Goal: Information Seeking & Learning: Find specific fact

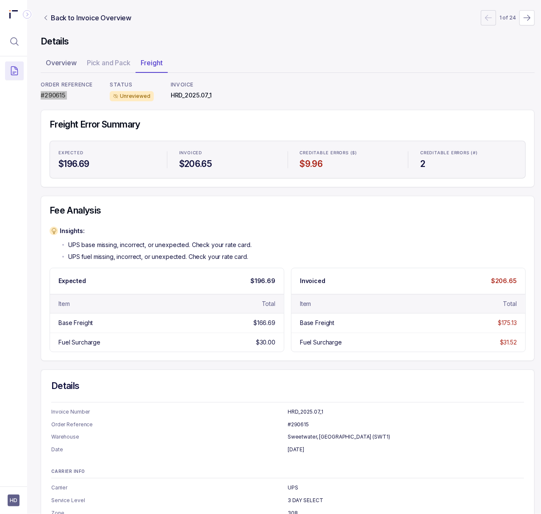
scroll to position [73, 2]
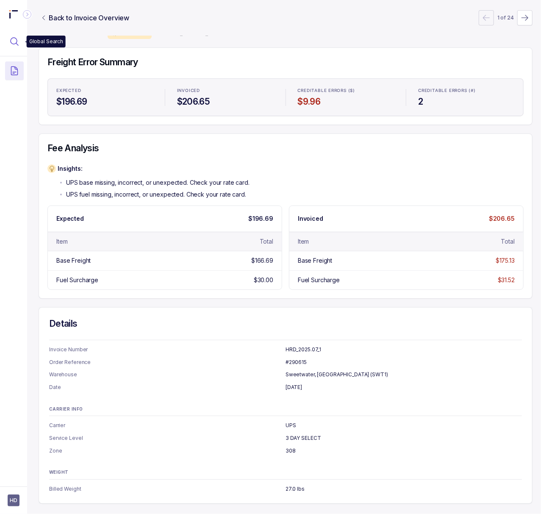
click at [18, 39] on icon "Menu Icon Button MagnifyingGlassIcon" at bounding box center [14, 41] width 10 height 10
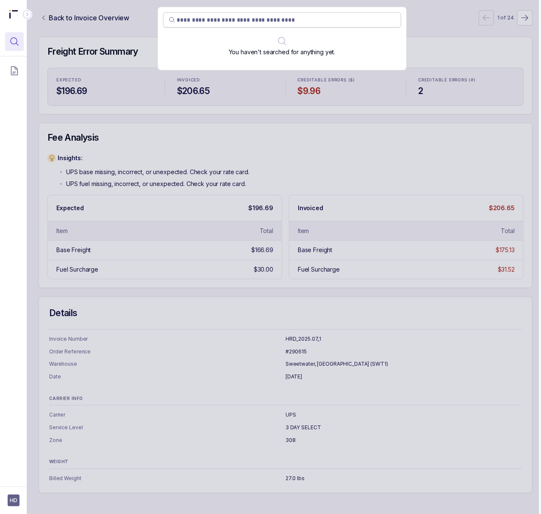
click at [200, 22] on input "search" at bounding box center [286, 20] width 218 height 8
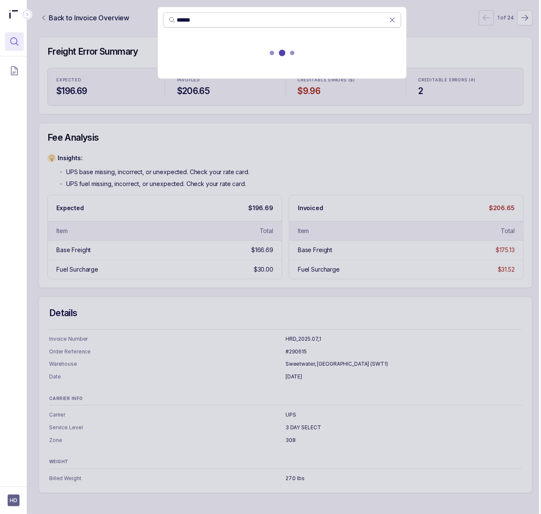
type input "******"
click at [389, 21] on icon at bounding box center [392, 20] width 8 height 8
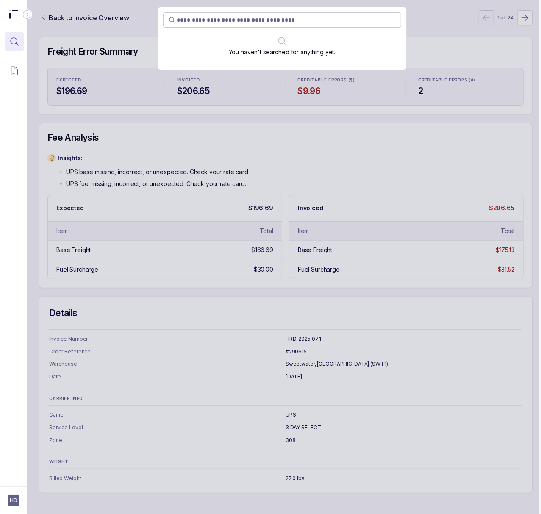
click at [442, 56] on div "You haven't searched for anything yet." at bounding box center [282, 257] width 514 height 514
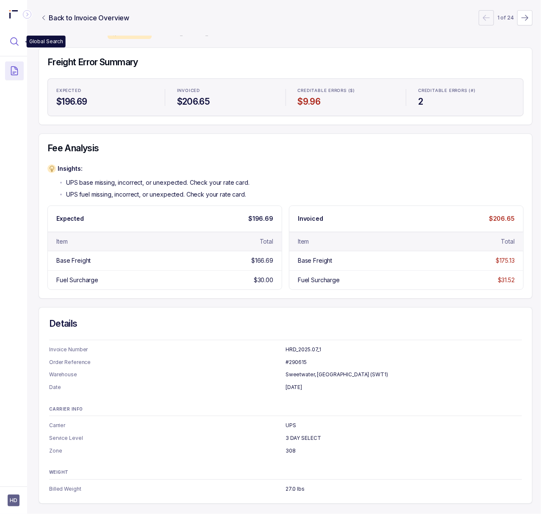
click at [19, 42] on button "Menu Icon Button MagnifyingGlassIcon" at bounding box center [14, 41] width 19 height 19
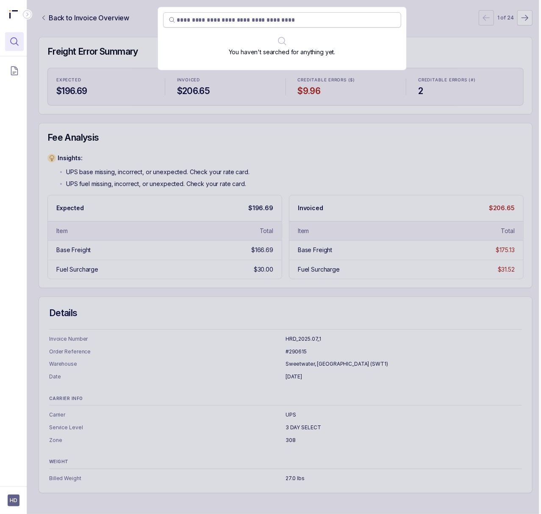
click at [236, 19] on input "search" at bounding box center [286, 20] width 218 height 8
type input "******"
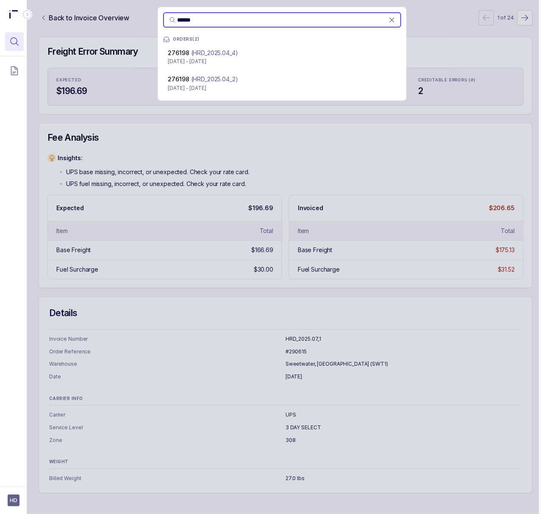
click at [243, 55] on div "276198 (HRD_2025.04_4)" at bounding box center [282, 53] width 228 height 8
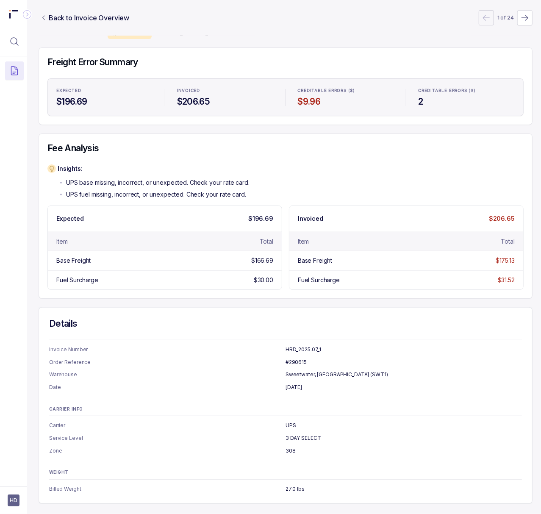
scroll to position [0, 2]
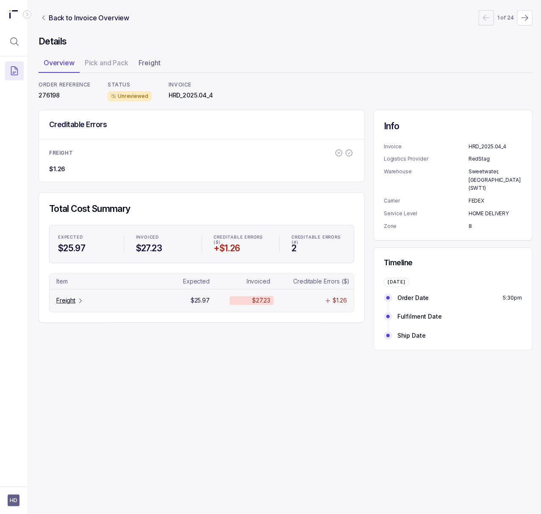
click at [67, 303] on p "Freight" at bounding box center [65, 300] width 19 height 8
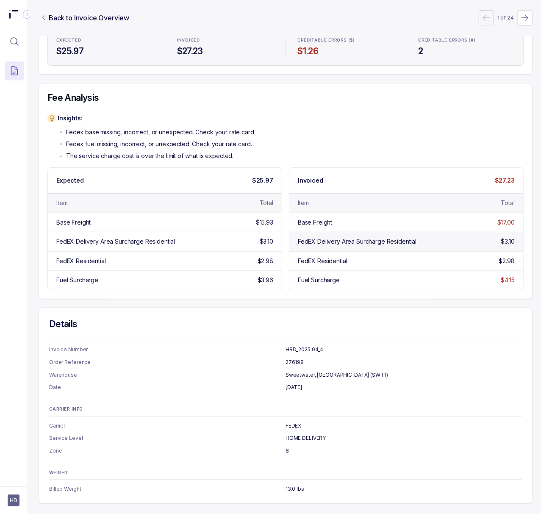
scroll to position [0, 2]
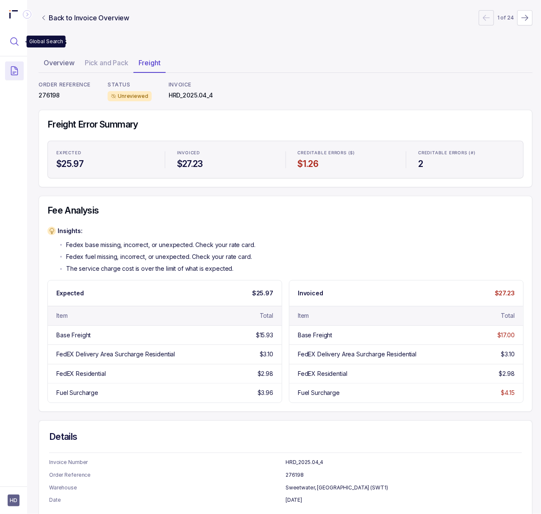
click at [12, 47] on button "Menu Icon Button MagnifyingGlassIcon" at bounding box center [14, 41] width 19 height 19
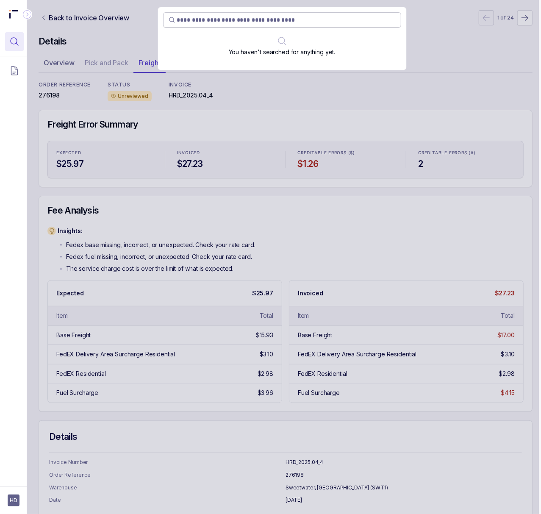
click at [224, 21] on input "search" at bounding box center [286, 20] width 218 height 8
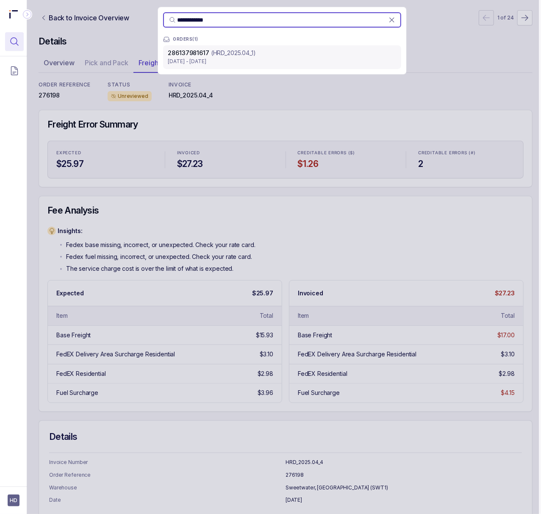
type input "**********"
click at [223, 55] on p "(HRD_2025.04_1)" at bounding box center [233, 53] width 45 height 8
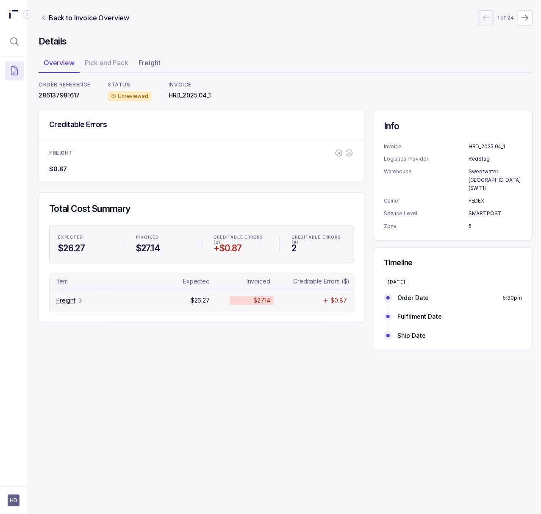
click at [69, 302] on p "Freight" at bounding box center [65, 300] width 19 height 8
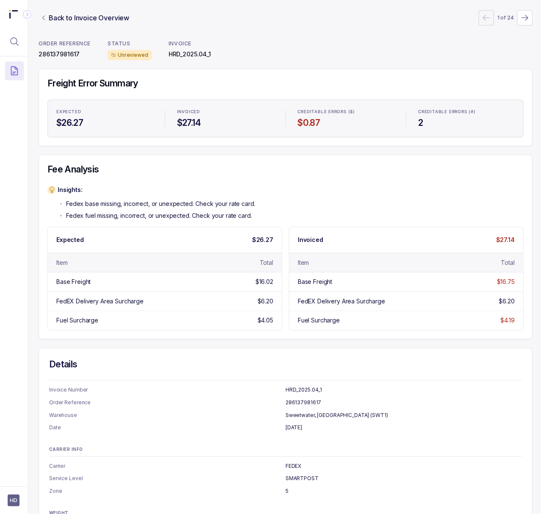
scroll to position [92, 2]
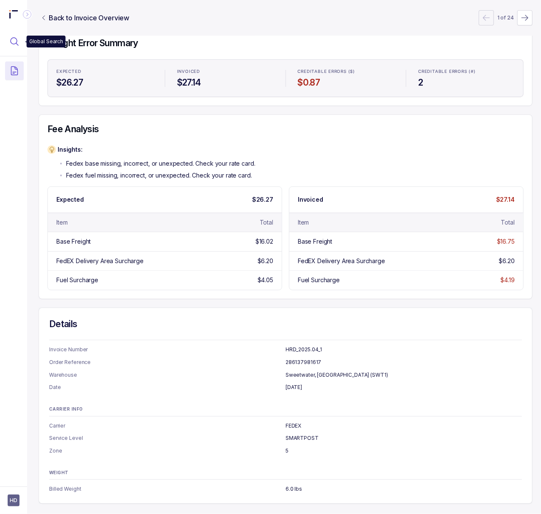
click at [21, 43] on button "Menu Icon Button MagnifyingGlassIcon" at bounding box center [14, 41] width 19 height 19
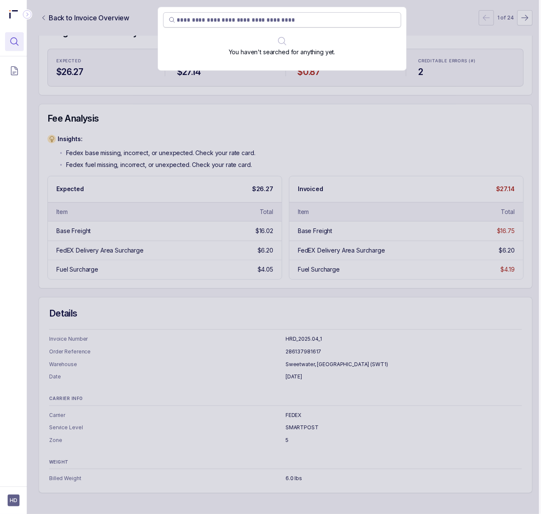
click at [219, 19] on input "search" at bounding box center [286, 20] width 218 height 8
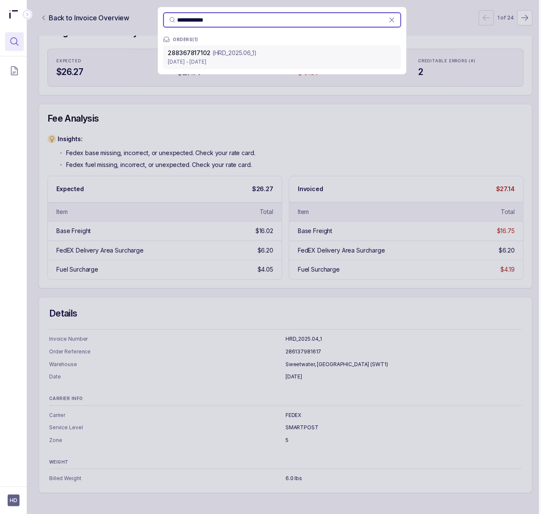
type input "**********"
click at [229, 53] on p "(HRD_2025.06_1)" at bounding box center [234, 53] width 44 height 8
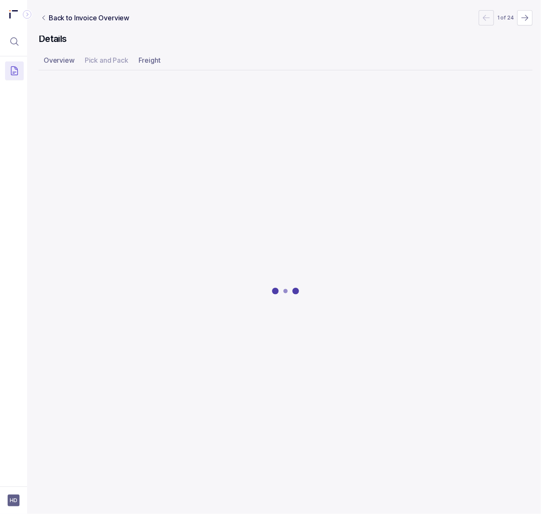
scroll to position [0, 2]
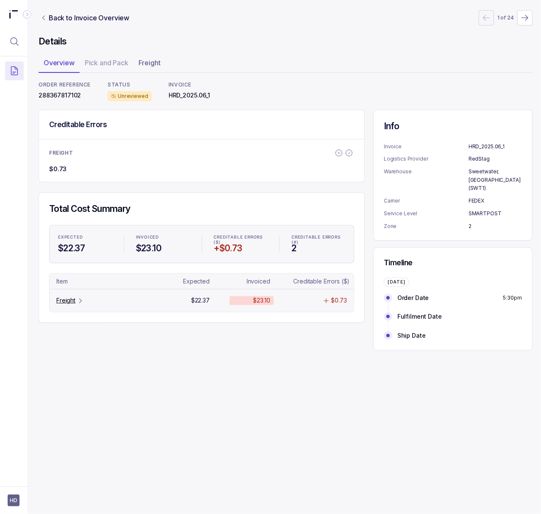
click at [81, 299] on icon "Table Cell-link 0" at bounding box center [80, 300] width 7 height 7
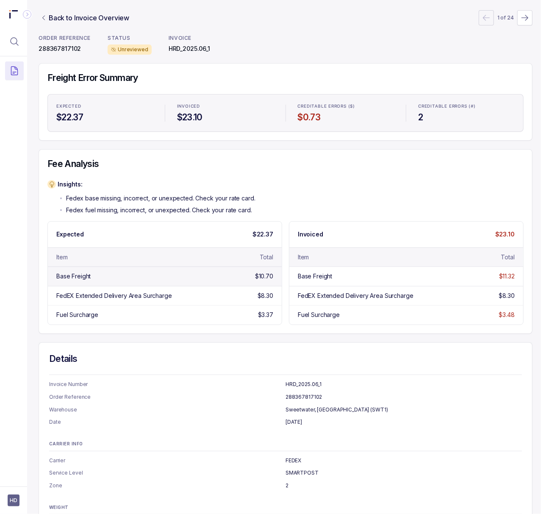
scroll to position [92, 2]
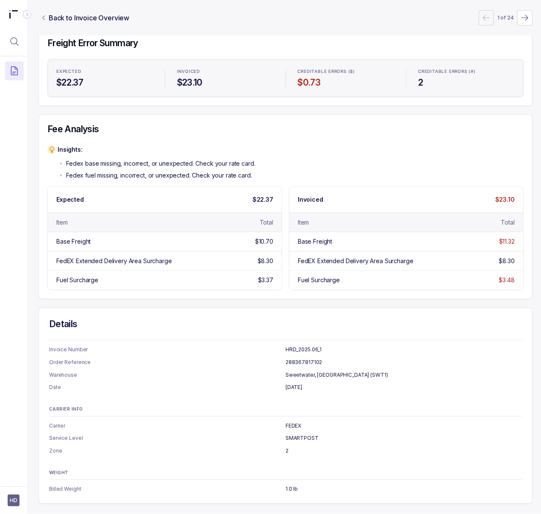
click at [4, 44] on div at bounding box center [13, 28] width 27 height 56
click at [13, 42] on icon "Menu Icon Button MagnifyingGlassIcon" at bounding box center [14, 41] width 10 height 10
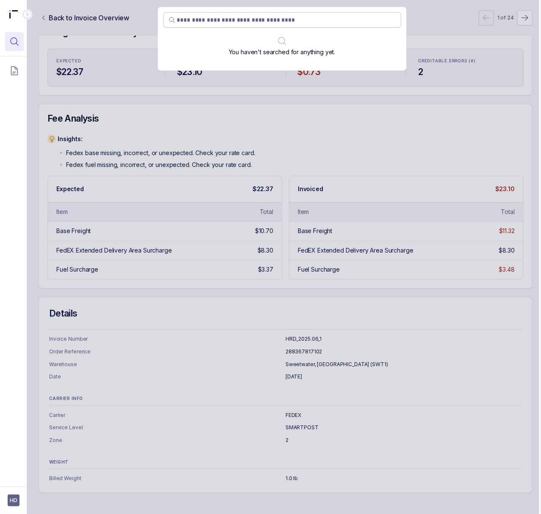
click at [212, 21] on input "search" at bounding box center [286, 20] width 218 height 8
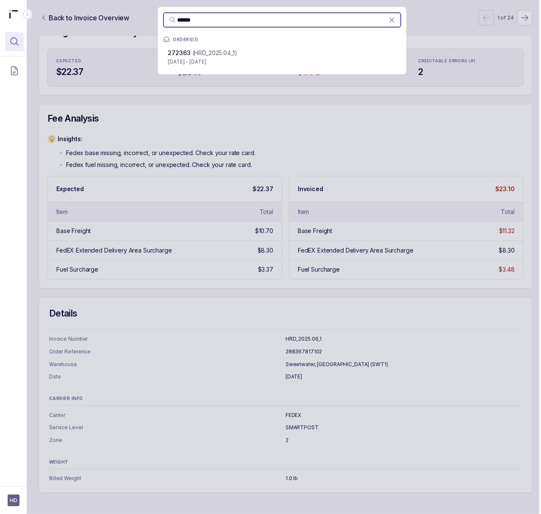
type input "******"
click at [217, 59] on p "[DATE] - [DATE]" at bounding box center [282, 62] width 228 height 8
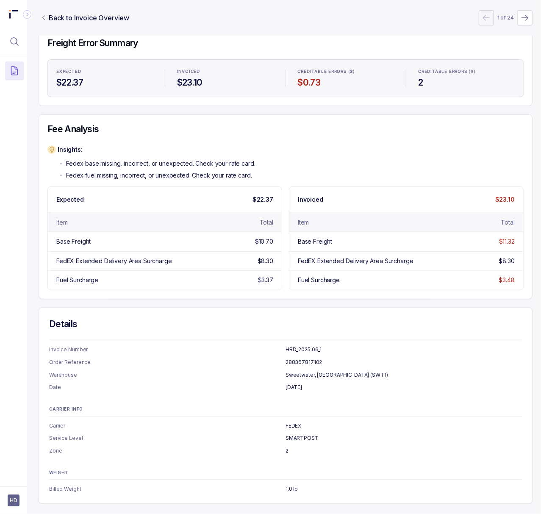
scroll to position [0, 2]
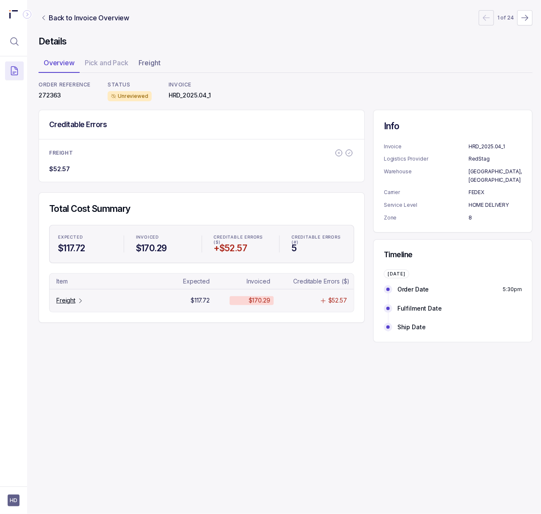
click at [63, 299] on p "Freight" at bounding box center [65, 300] width 19 height 8
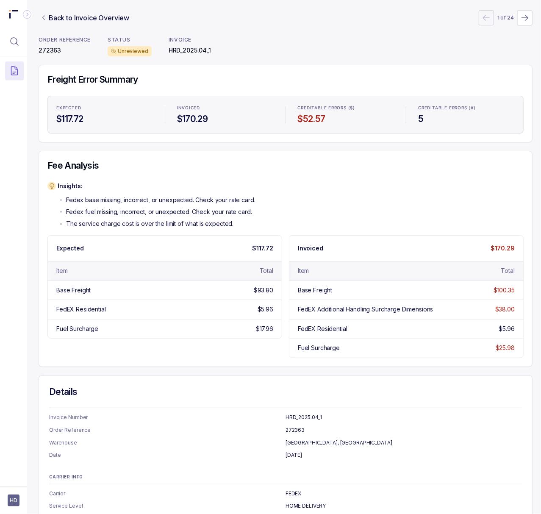
scroll to position [0, 2]
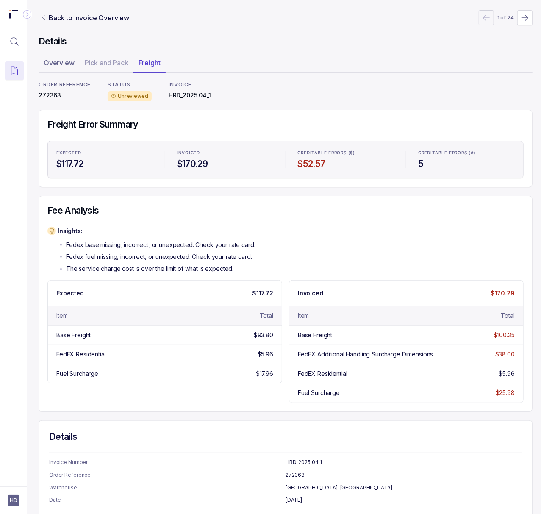
click at [189, 97] on p "HRD_2025.04_1" at bounding box center [190, 95] width 42 height 8
copy p "HRD_2025.04_1"
click at [48, 96] on p "272363" at bounding box center [65, 95] width 52 height 8
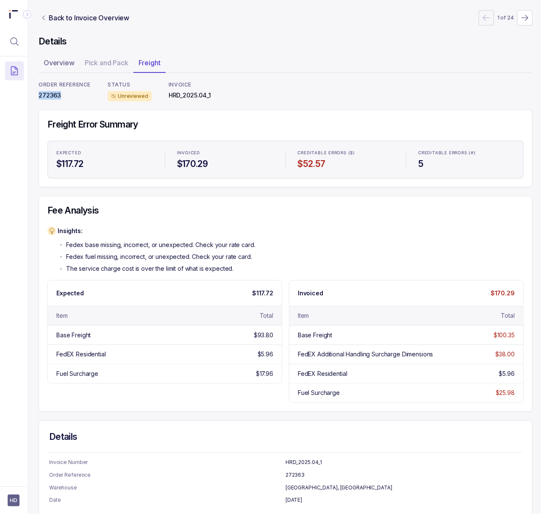
click at [48, 96] on p "272363" at bounding box center [65, 95] width 52 height 8
copy p "272363"
drag, startPoint x: 17, startPoint y: 48, endPoint x: 24, endPoint y: 48, distance: 6.8
click at [17, 48] on button "Menu Icon Button MagnifyingGlassIcon" at bounding box center [14, 41] width 19 height 19
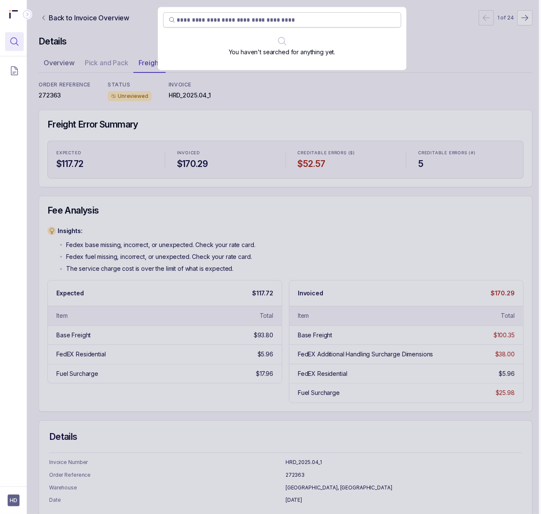
click at [324, 20] on input "search" at bounding box center [286, 20] width 218 height 8
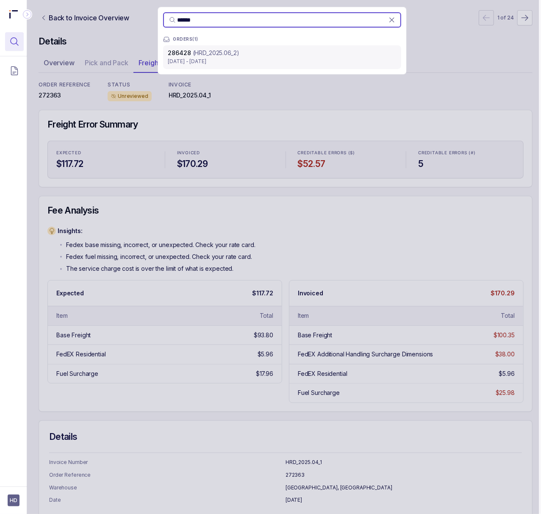
type input "******"
click at [266, 63] on p "[DATE] - [DATE]" at bounding box center [282, 61] width 228 height 8
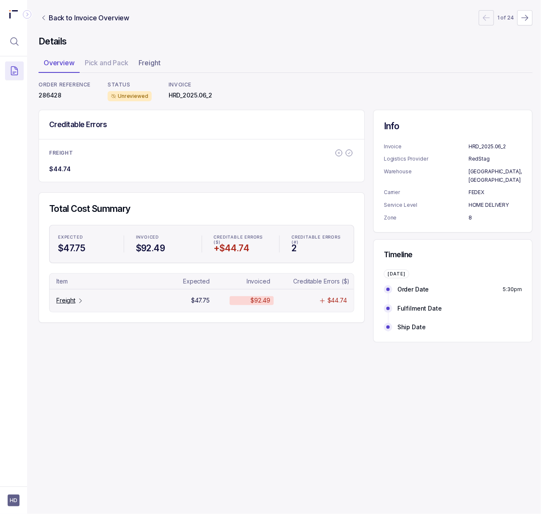
click at [75, 304] on p "Freight" at bounding box center [65, 300] width 19 height 8
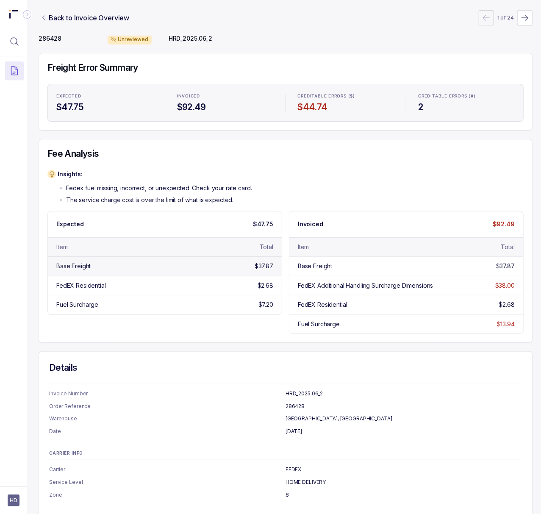
scroll to position [112, 2]
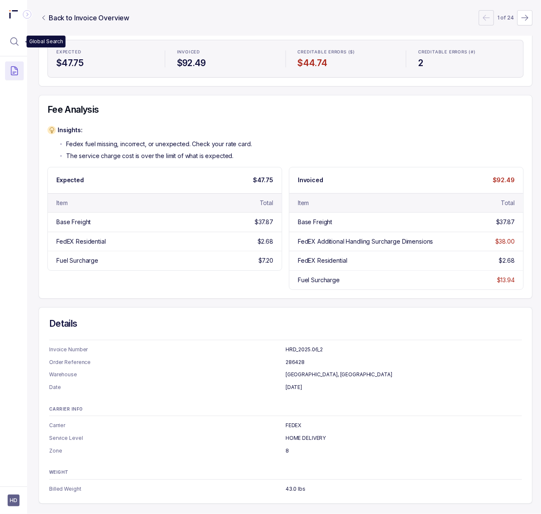
drag, startPoint x: 22, startPoint y: 39, endPoint x: 28, endPoint y: 41, distance: 5.6
click at [21, 39] on button "Menu Icon Button MagnifyingGlassIcon" at bounding box center [14, 41] width 19 height 19
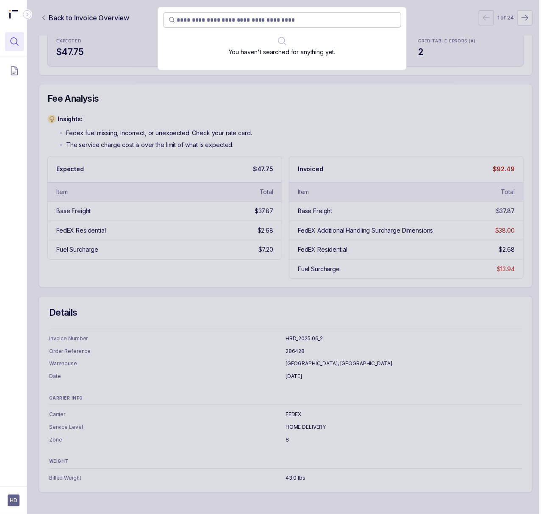
click at [215, 21] on input "search" at bounding box center [286, 20] width 218 height 8
type input "******"
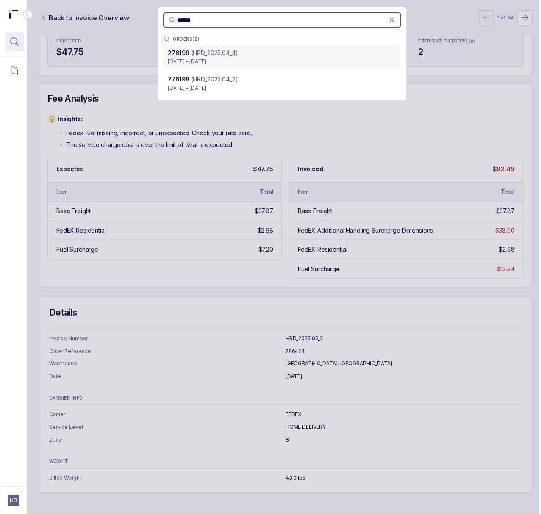
click at [229, 58] on p "[DATE] - [DATE]" at bounding box center [282, 61] width 228 height 8
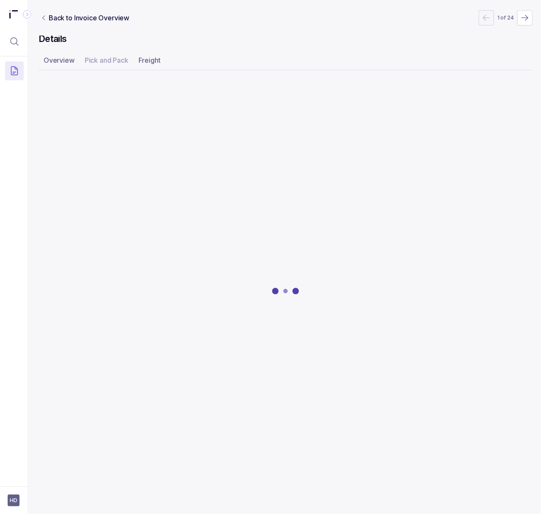
scroll to position [0, 2]
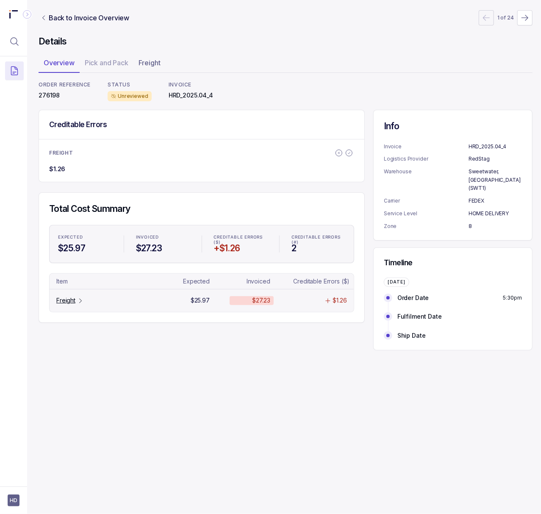
click at [67, 297] on p "Freight" at bounding box center [65, 300] width 19 height 8
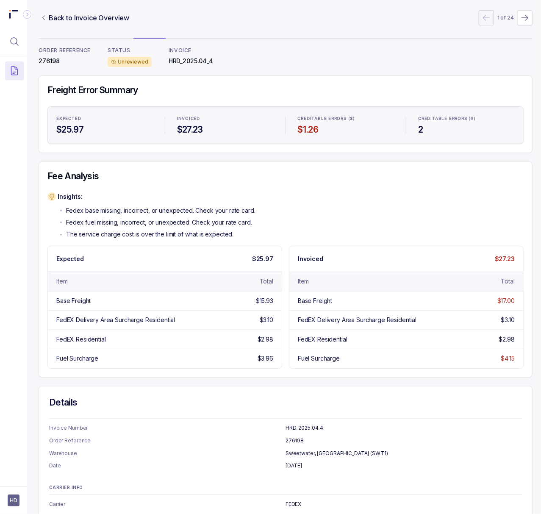
scroll to position [124, 2]
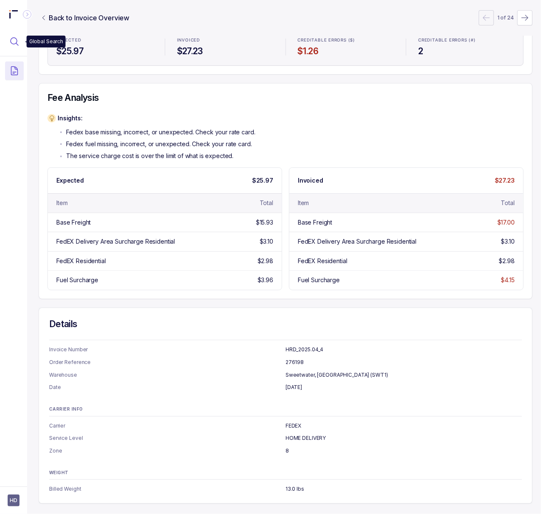
click at [19, 43] on icon "Menu Icon Button MagnifyingGlassIcon" at bounding box center [14, 41] width 10 height 10
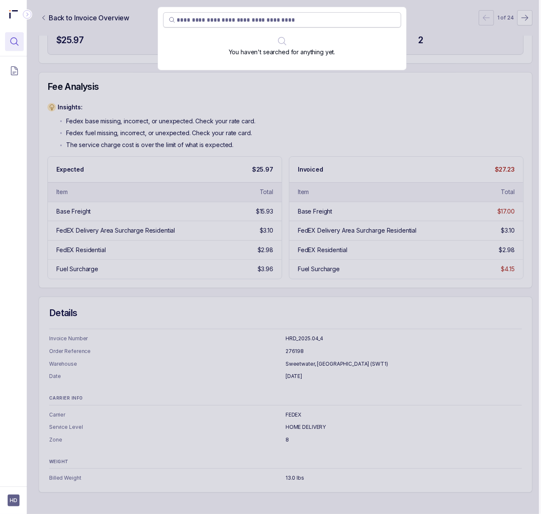
click at [248, 21] on input "search" at bounding box center [286, 20] width 218 height 8
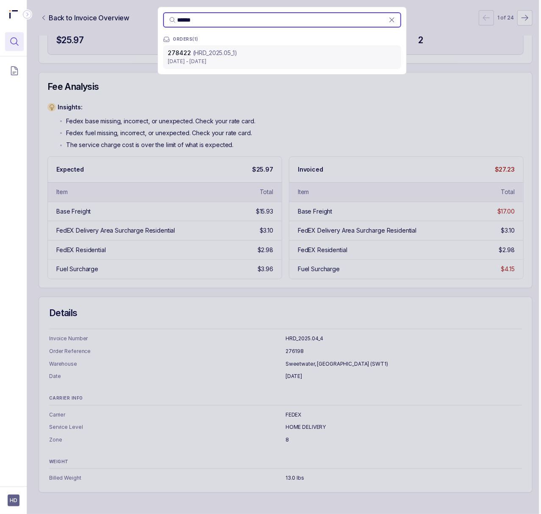
type input "******"
click at [239, 55] on div "278422 (HRD_2025.05_1)" at bounding box center [282, 53] width 228 height 8
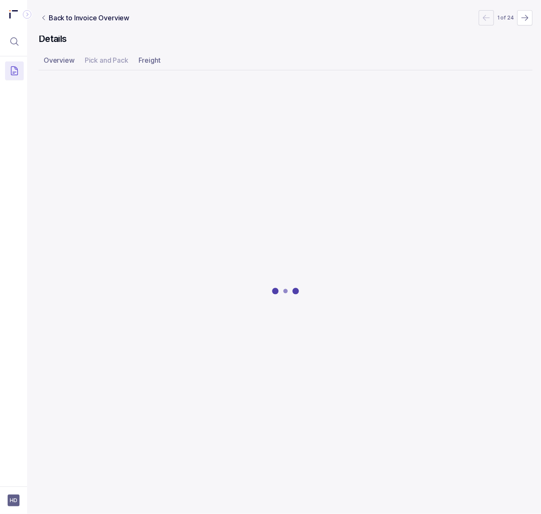
scroll to position [0, 2]
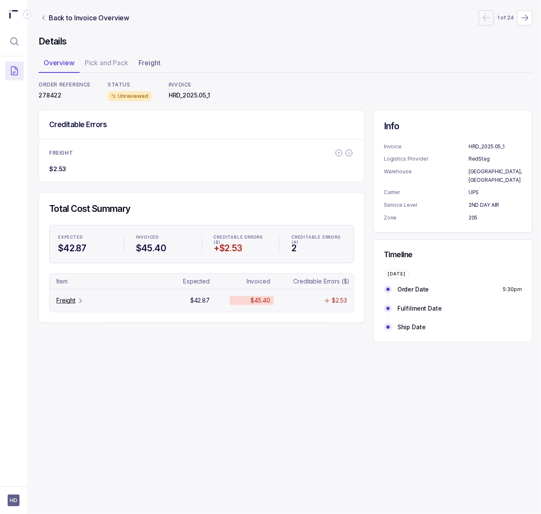
click at [80, 299] on icon "Table Cell-link 0" at bounding box center [80, 300] width 7 height 7
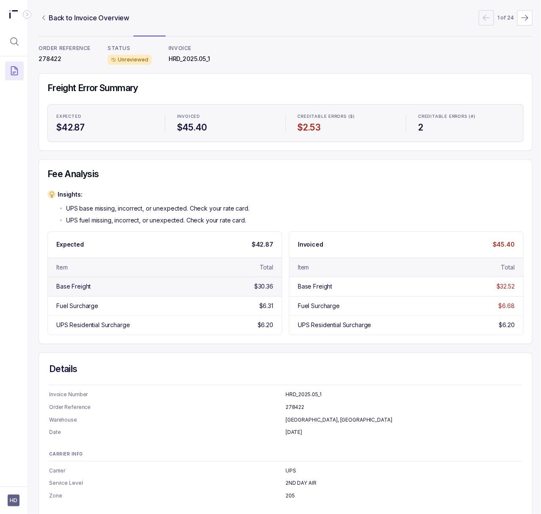
scroll to position [92, 2]
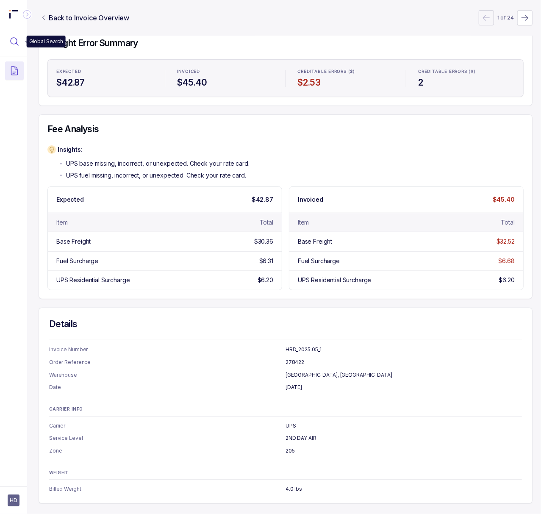
click at [19, 39] on icon "Menu Icon Button MagnifyingGlassIcon" at bounding box center [14, 41] width 10 height 10
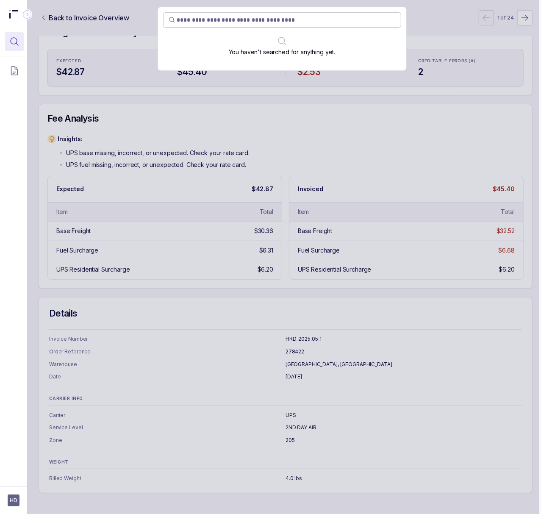
click at [234, 19] on input "search" at bounding box center [286, 20] width 218 height 8
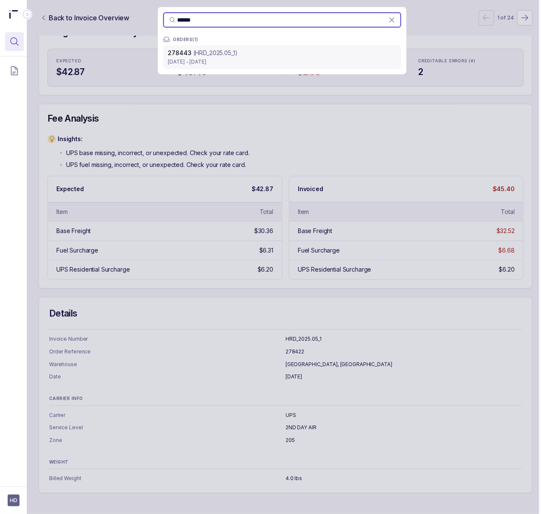
type input "******"
click at [240, 56] on div "278443 (HRD_2025.05_1)" at bounding box center [282, 53] width 228 height 8
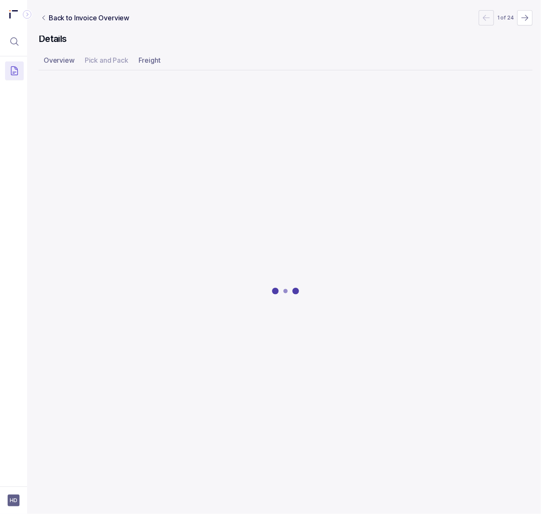
scroll to position [0, 2]
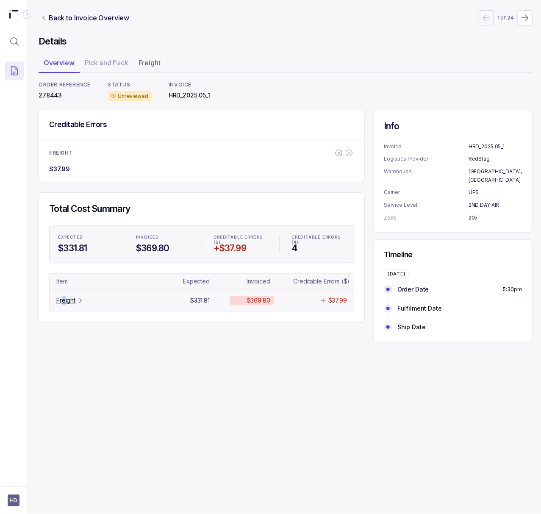
click at [64, 302] on p "Freight" at bounding box center [65, 300] width 19 height 8
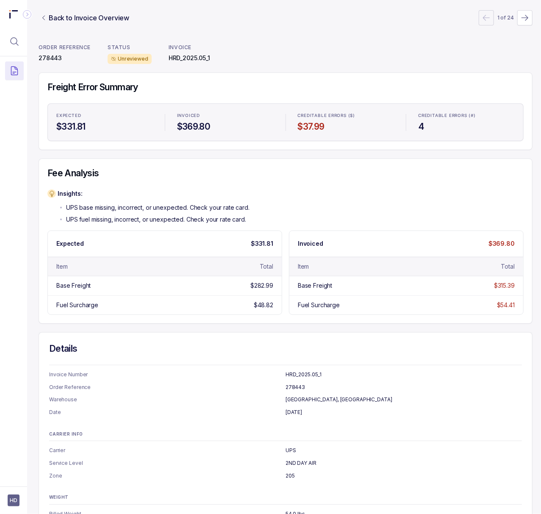
scroll to position [0, 2]
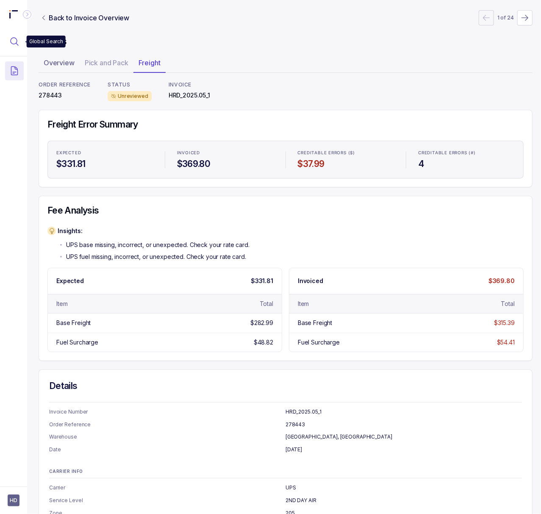
click at [14, 41] on icon "Menu Icon Button MagnifyingGlassIcon" at bounding box center [14, 41] width 10 height 10
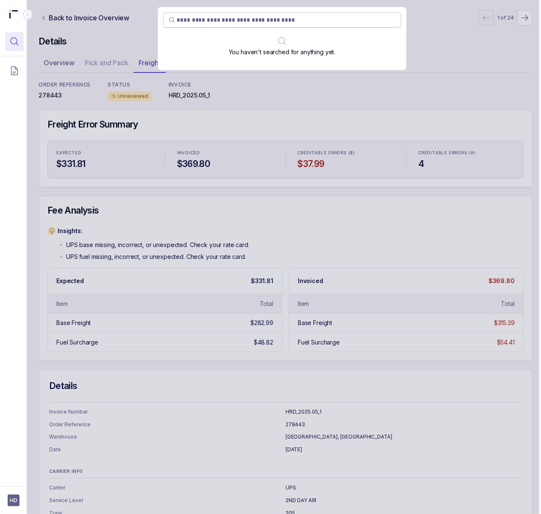
click at [211, 18] on input "search" at bounding box center [286, 20] width 218 height 8
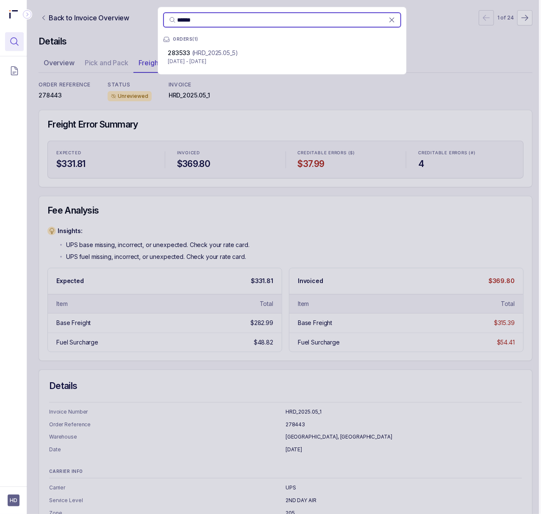
type input "******"
click at [223, 59] on p "[DATE] - [DATE]" at bounding box center [282, 61] width 228 height 8
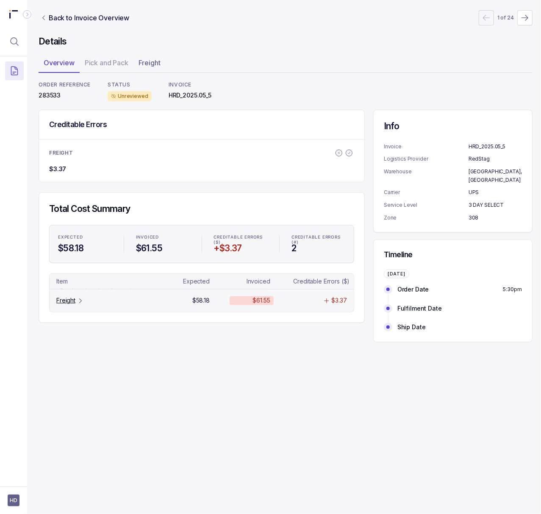
click at [61, 299] on p "Freight" at bounding box center [65, 300] width 19 height 8
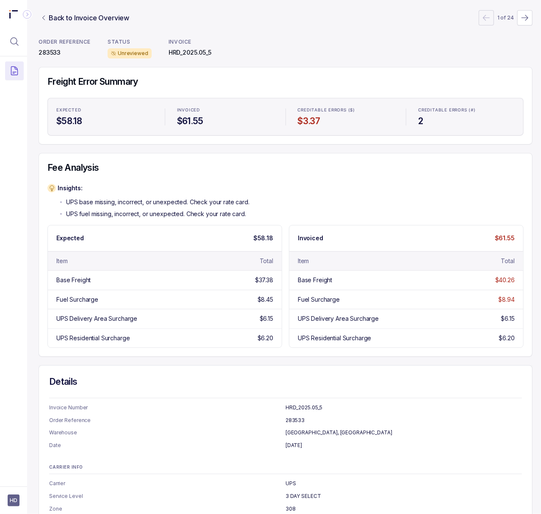
scroll to position [0, 2]
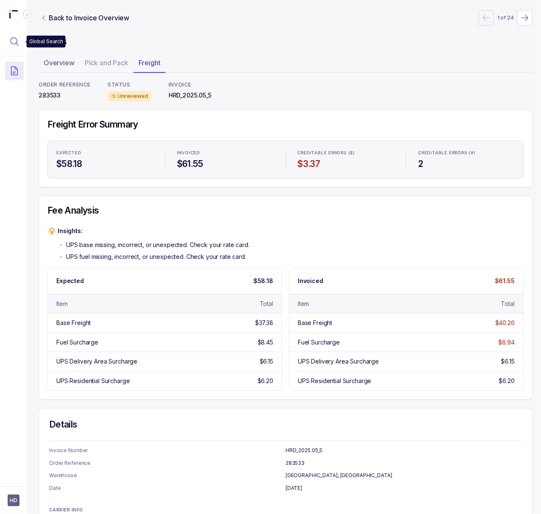
click at [9, 44] on icon "Menu Icon Button MagnifyingGlassIcon" at bounding box center [14, 41] width 10 height 10
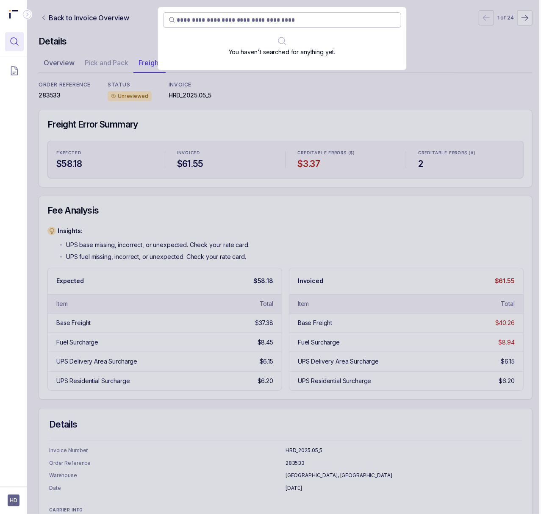
click at [254, 22] on input "search" at bounding box center [286, 20] width 218 height 8
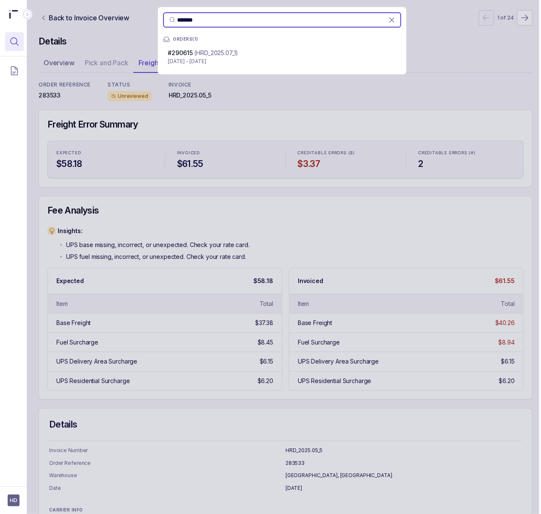
type input "*******"
click at [276, 65] on p "[DATE] - [DATE]" at bounding box center [282, 61] width 228 height 8
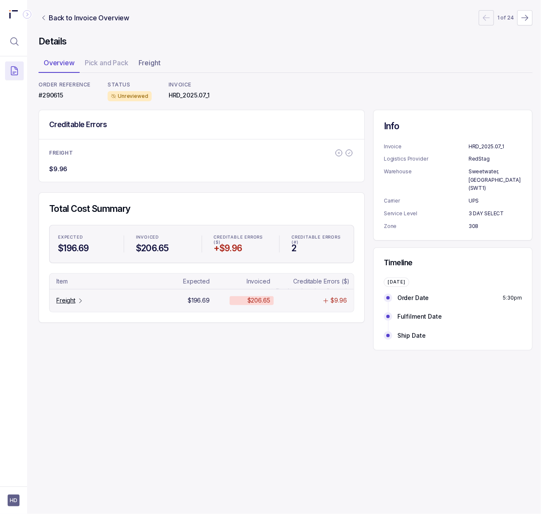
click at [64, 301] on p "Freight" at bounding box center [65, 300] width 19 height 8
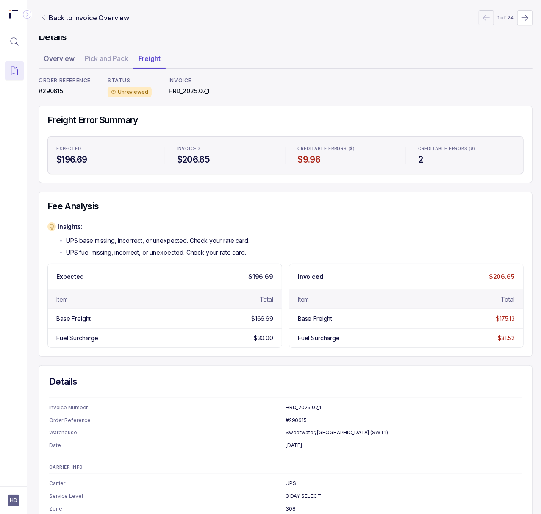
scroll to position [0, 2]
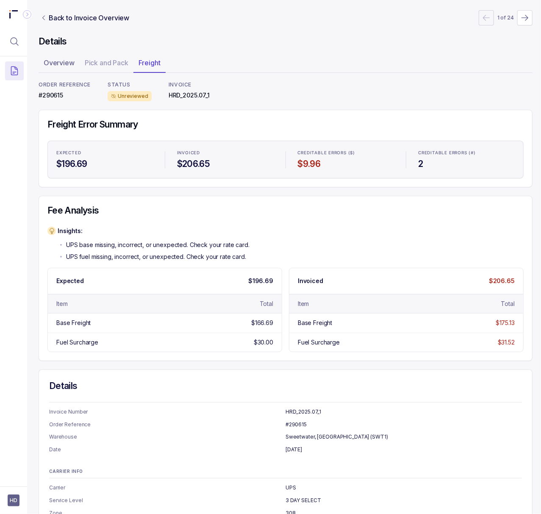
click at [53, 97] on p "#290615" at bounding box center [65, 95] width 52 height 8
copy p "290615"
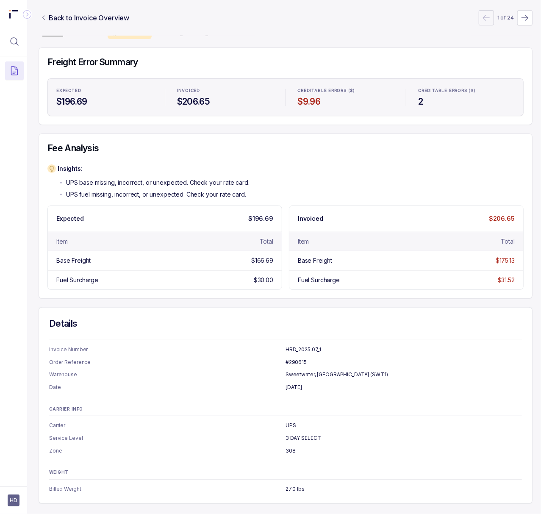
scroll to position [73, 2]
click at [298, 383] on p "[DATE]" at bounding box center [403, 387] width 236 height 8
copy p "[DATE]"
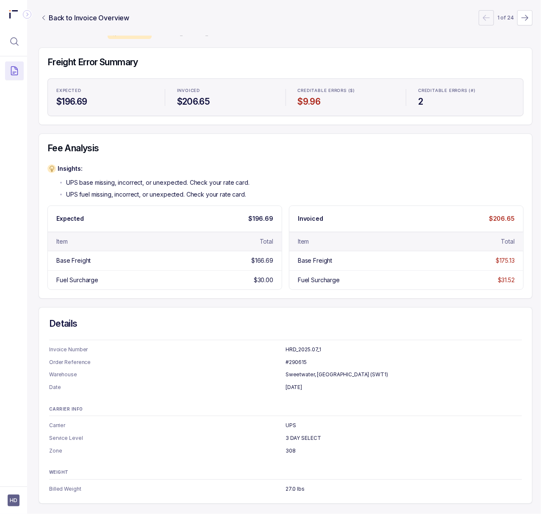
click at [291, 434] on p "3 DAY SELECT" at bounding box center [403, 438] width 236 height 8
copy p "3 DAY SELECT"
click at [292, 446] on p "308" at bounding box center [403, 450] width 236 height 8
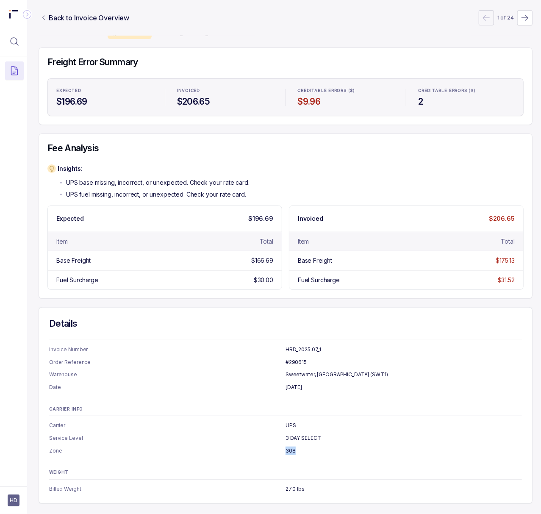
click at [292, 446] on p "308" at bounding box center [403, 450] width 236 height 8
click at [292, 484] on p "27.0 lbs" at bounding box center [403, 488] width 236 height 8
copy p "27.0 lbs"
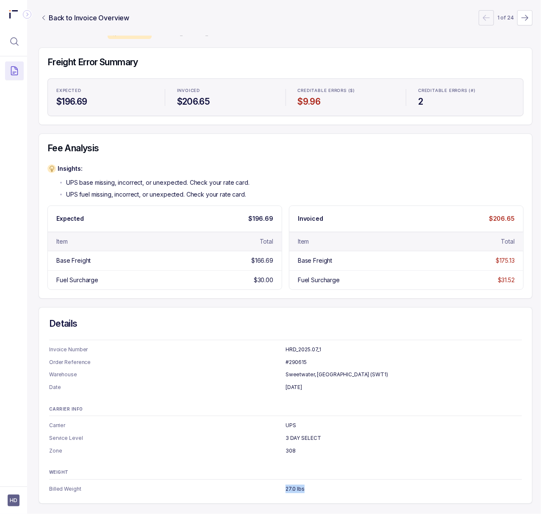
scroll to position [0, 2]
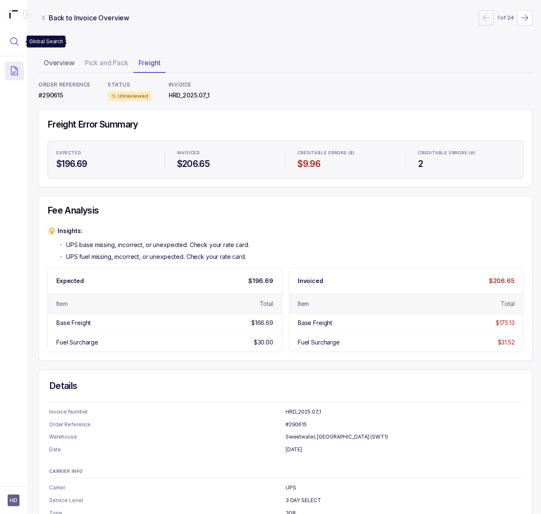
click at [11, 47] on button "Menu Icon Button MagnifyingGlassIcon" at bounding box center [14, 41] width 19 height 19
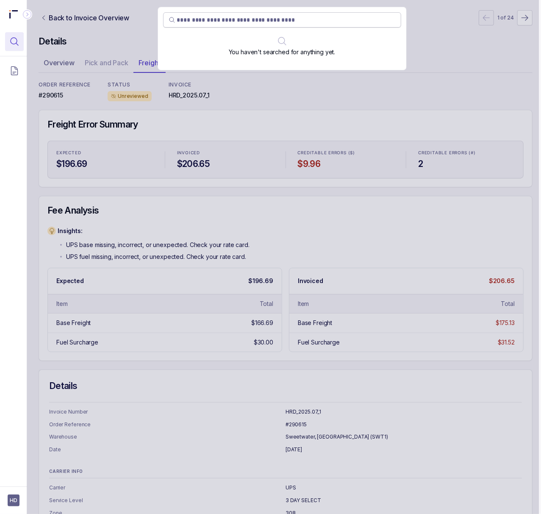
click at [185, 21] on input "search" at bounding box center [286, 20] width 218 height 8
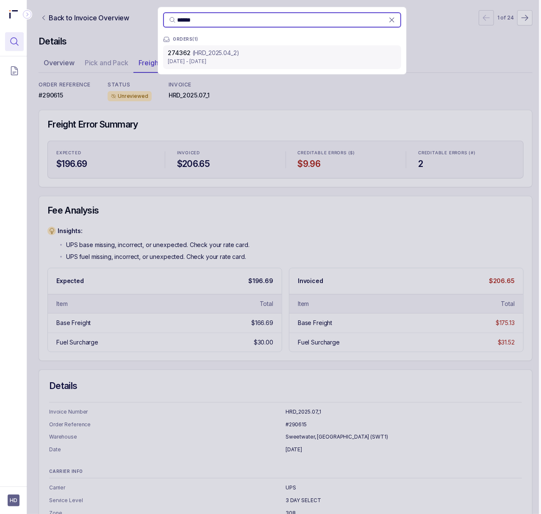
type input "******"
click at [200, 58] on p "[DATE] - [DATE]" at bounding box center [282, 61] width 228 height 8
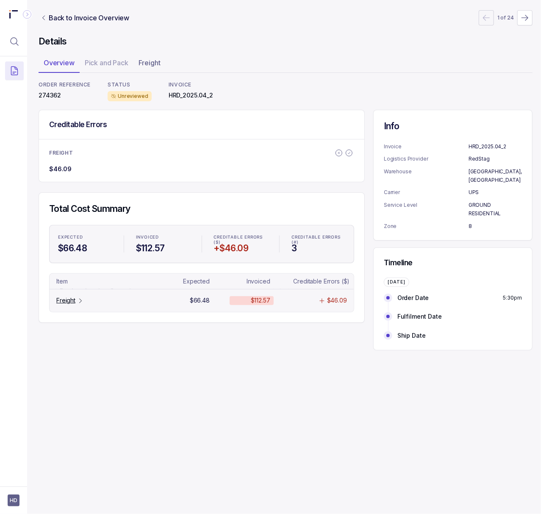
click at [69, 303] on p "Freight" at bounding box center [65, 300] width 19 height 8
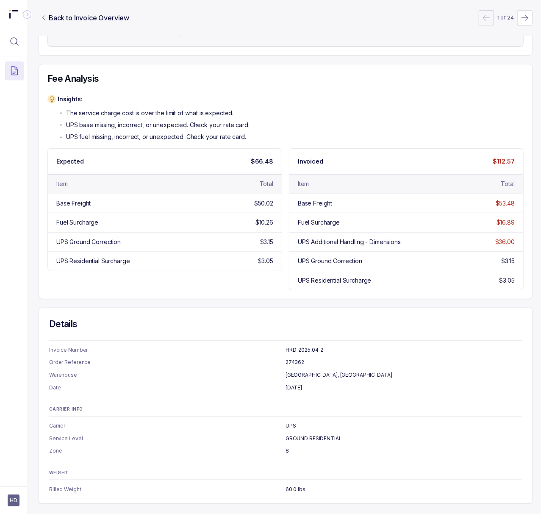
scroll to position [0, 2]
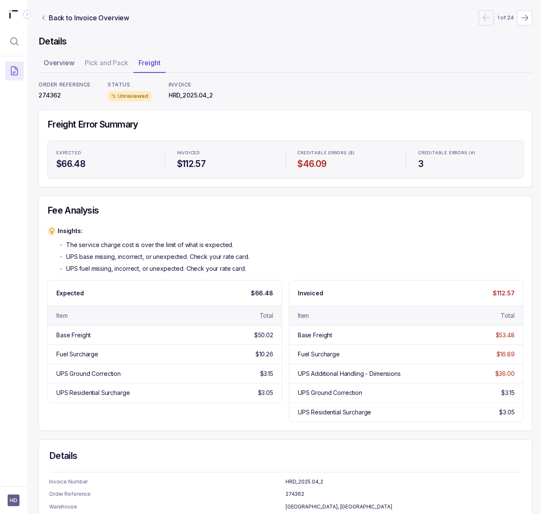
click at [46, 96] on p "274362" at bounding box center [65, 95] width 52 height 8
copy p "274362"
click at [53, 94] on p "274362" at bounding box center [65, 95] width 52 height 8
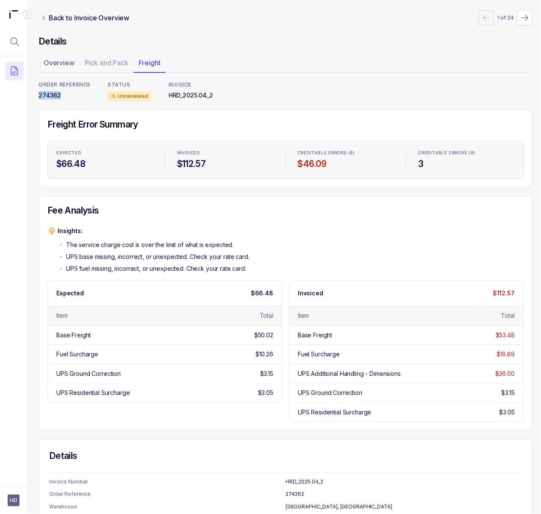
click at [53, 94] on p "274362" at bounding box center [65, 95] width 52 height 8
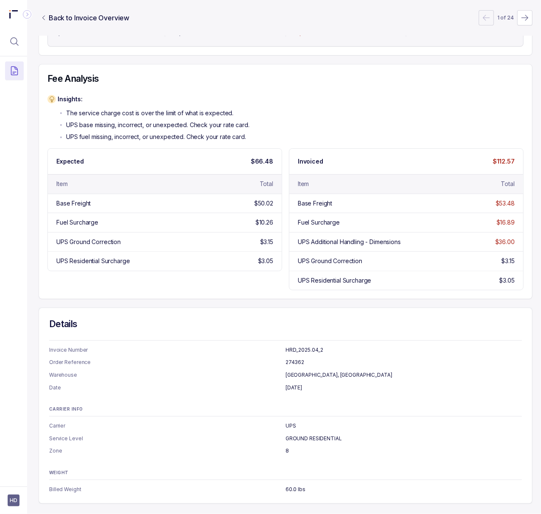
scroll to position [143, 2]
click at [285, 446] on p "8" at bounding box center [403, 450] width 236 height 8
copy p "8"
click at [301, 383] on p "[DATE]" at bounding box center [403, 387] width 236 height 8
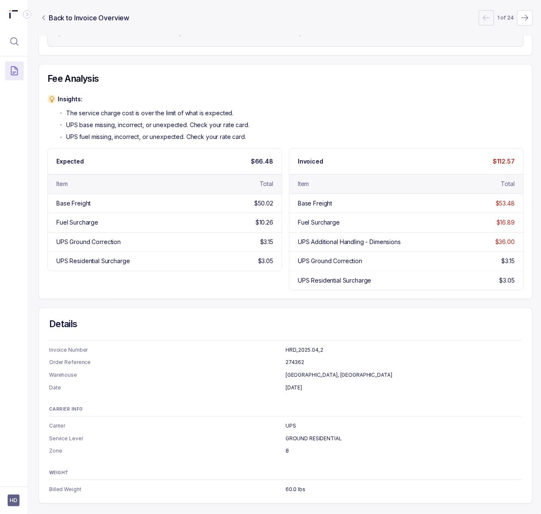
click at [301, 383] on p "[DATE]" at bounding box center [403, 387] width 236 height 8
copy p "[DATE]"
click at [261, 199] on div "$50.02" at bounding box center [263, 203] width 19 height 8
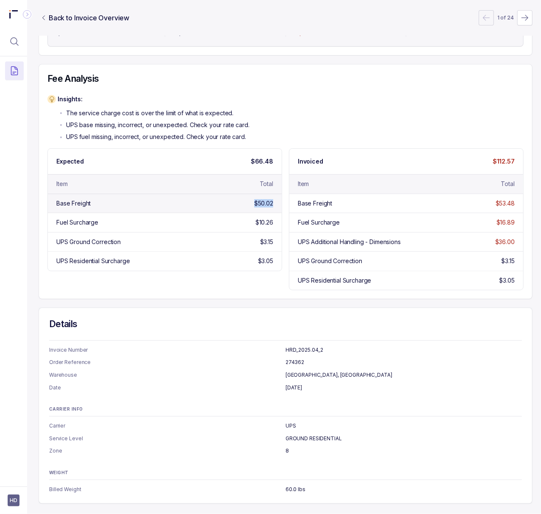
click at [261, 199] on div "$50.02" at bounding box center [263, 203] width 19 height 8
copy div "$50.02"
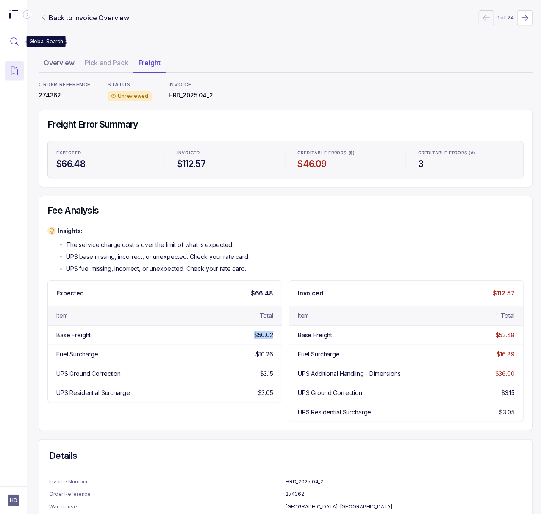
click at [14, 40] on icon "Menu Icon Button MagnifyingGlassIcon" at bounding box center [14, 41] width 10 height 10
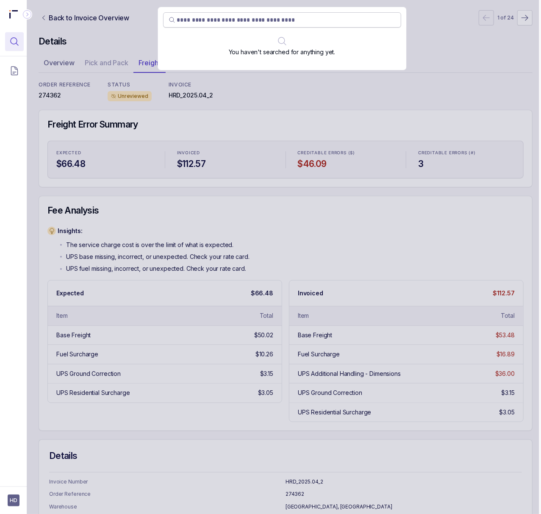
click at [236, 23] on input "search" at bounding box center [286, 20] width 218 height 8
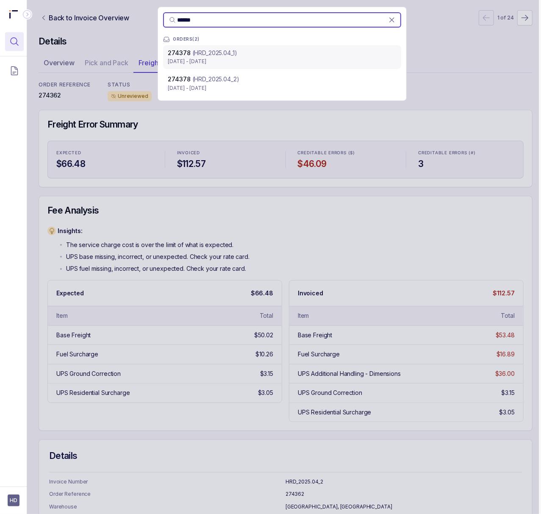
type input "******"
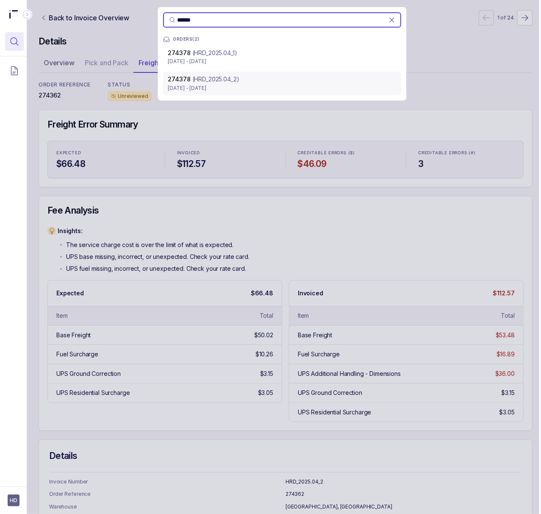
click at [240, 87] on p "[DATE] - [DATE]" at bounding box center [282, 88] width 228 height 8
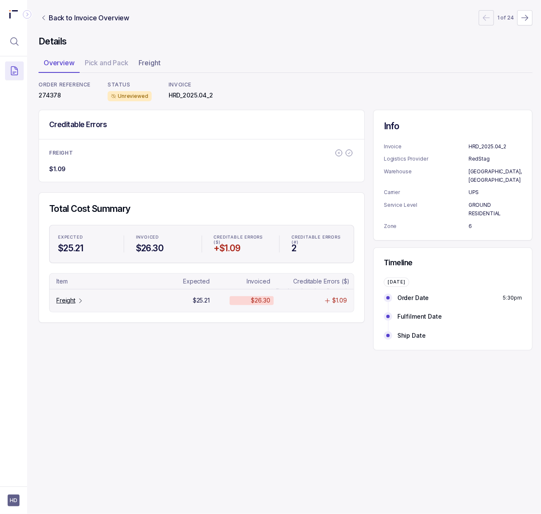
click at [78, 302] on icon "Table Cell-link 0" at bounding box center [80, 300] width 7 height 7
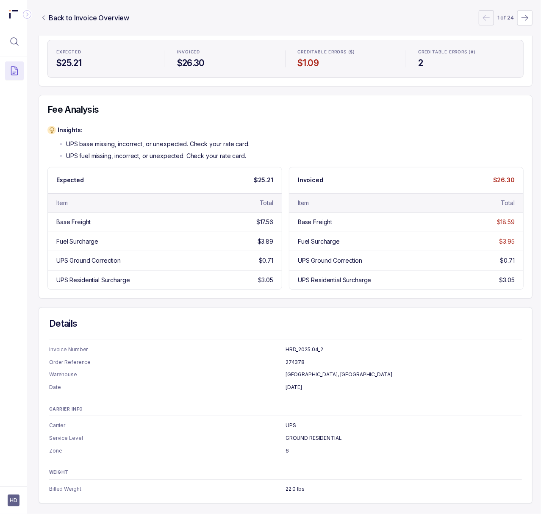
scroll to position [112, 2]
click at [294, 383] on p "[DATE]" at bounding box center [403, 387] width 236 height 8
click at [290, 484] on p "22.0 lbs" at bounding box center [403, 488] width 236 height 8
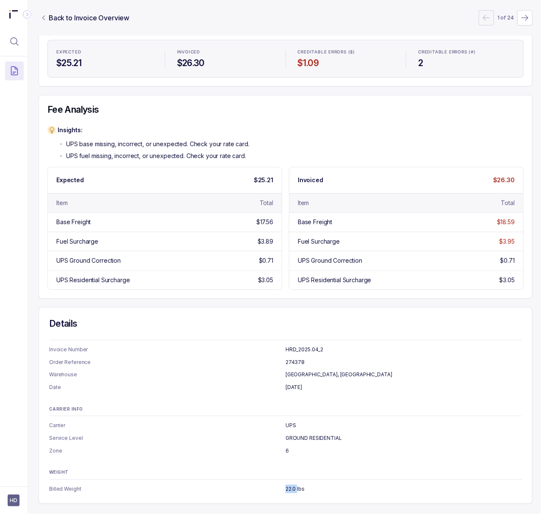
click at [290, 484] on p "22.0 lbs" at bounding box center [403, 488] width 236 height 8
click at [19, 44] on icon "Menu Icon Button MagnifyingGlassIcon" at bounding box center [14, 41] width 10 height 10
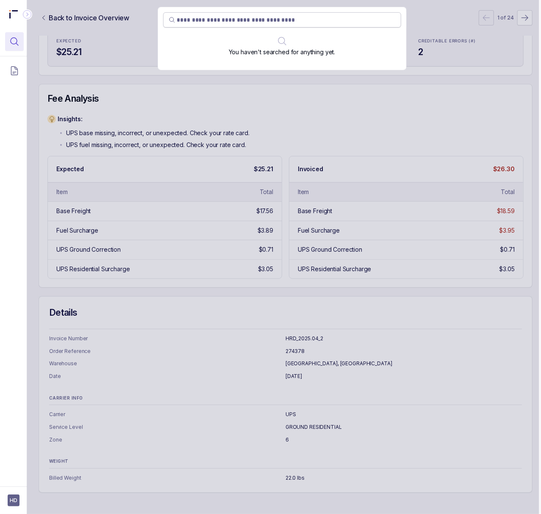
click at [190, 21] on input "search" at bounding box center [286, 20] width 218 height 8
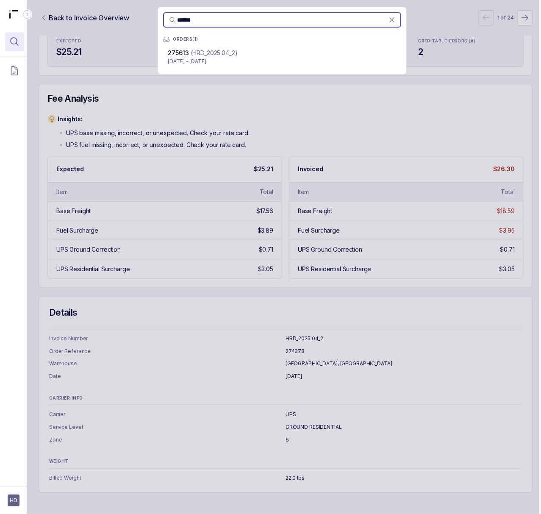
type input "******"
click at [209, 58] on p "[DATE] - [DATE]" at bounding box center [282, 61] width 228 height 8
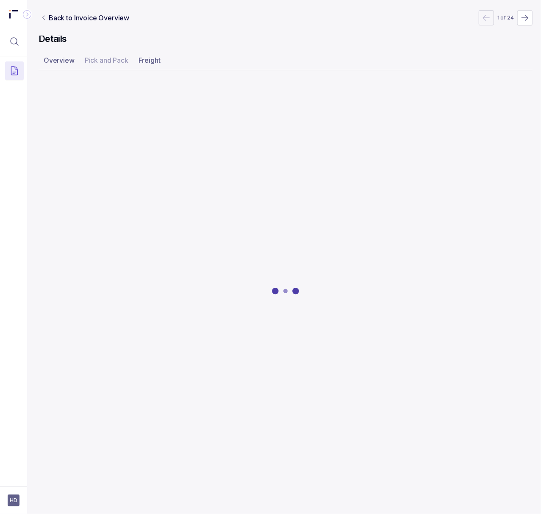
scroll to position [0, 2]
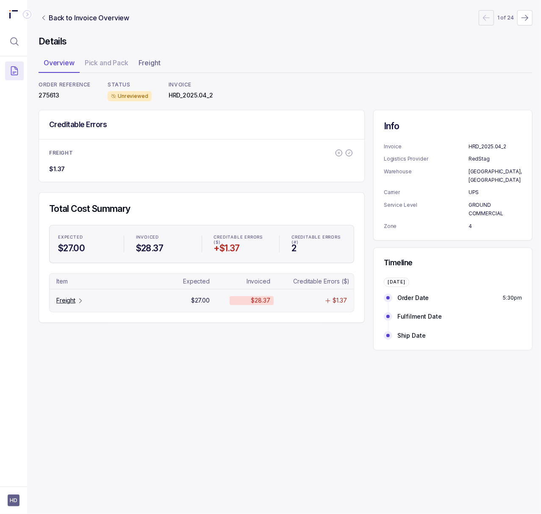
click at [65, 299] on p "Freight" at bounding box center [65, 300] width 19 height 8
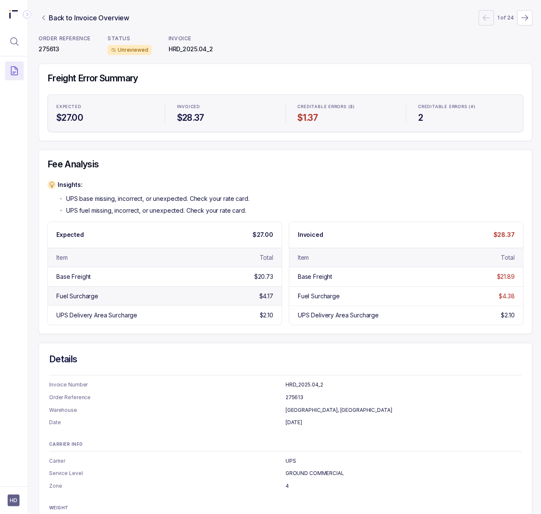
scroll to position [92, 2]
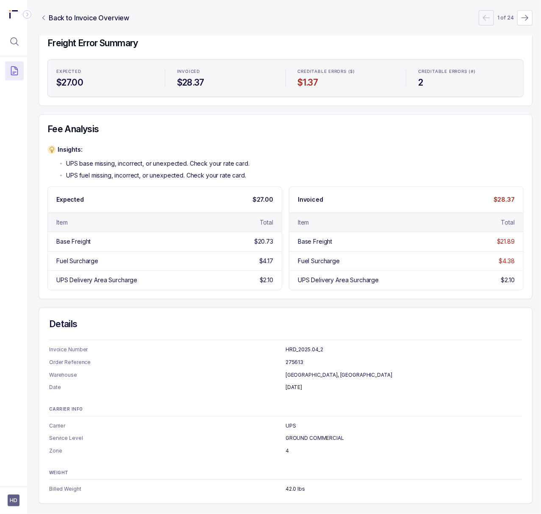
click at [298, 383] on p "[DATE]" at bounding box center [403, 387] width 236 height 8
click at [285, 446] on p "4" at bounding box center [403, 450] width 236 height 8
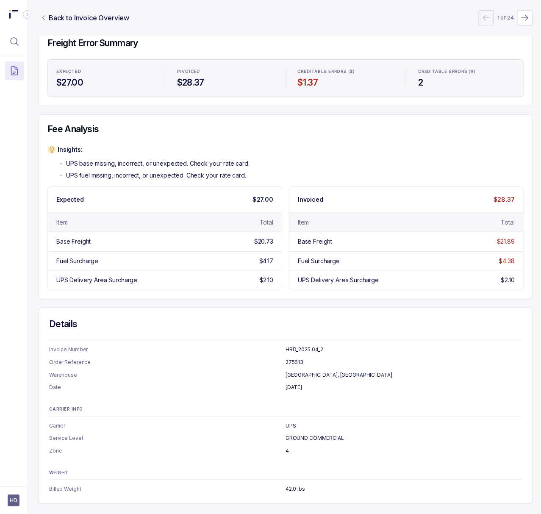
click at [290, 484] on p "42.0 lbs" at bounding box center [403, 488] width 236 height 8
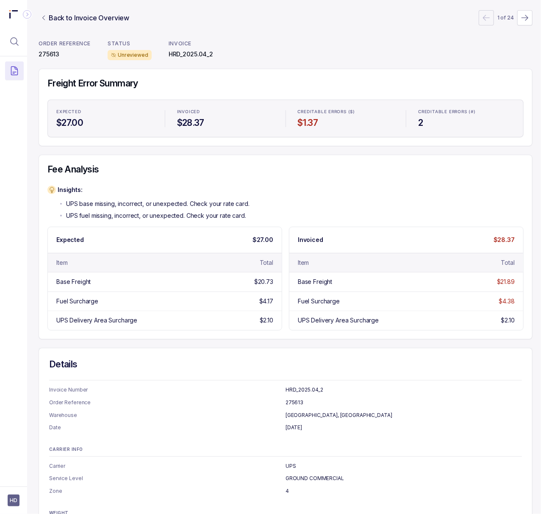
scroll to position [0, 2]
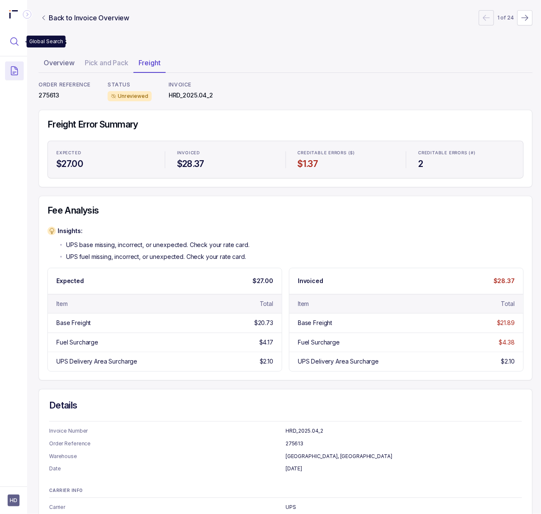
click at [13, 43] on icon "Menu Icon Button MagnifyingGlassIcon" at bounding box center [14, 41] width 10 height 10
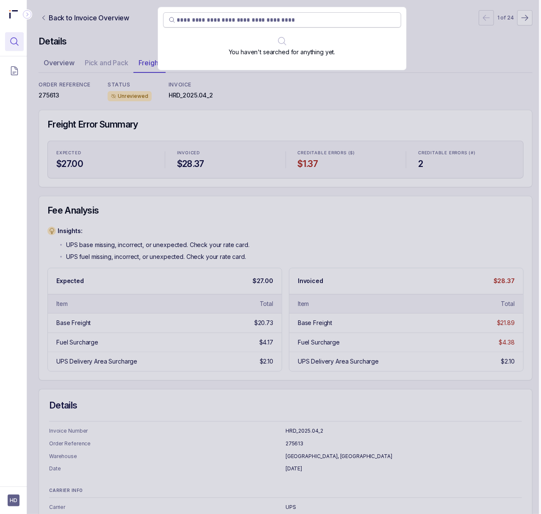
click at [270, 23] on input "search" at bounding box center [286, 20] width 218 height 8
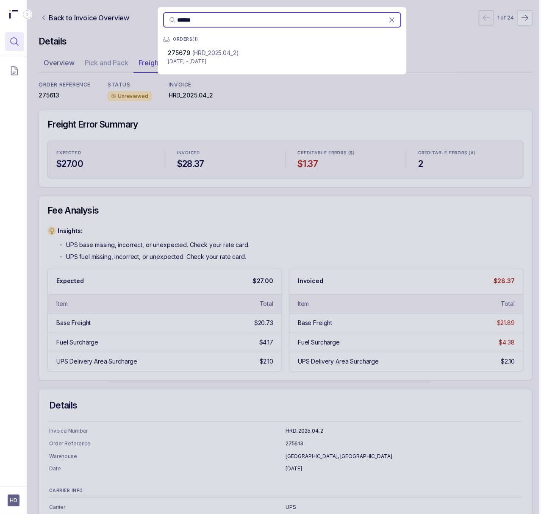
type input "******"
click at [254, 62] on p "[DATE] - [DATE]" at bounding box center [282, 61] width 228 height 8
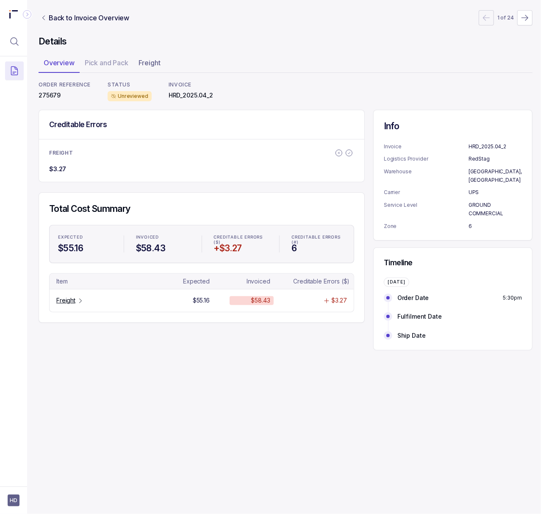
click at [394, 371] on div "Back to Invoice Overview 1 of 24 Details Overview Pick and Pack Freight ORDER R…" at bounding box center [285, 257] width 521 height 514
click at [62, 300] on p "Freight" at bounding box center [65, 300] width 19 height 8
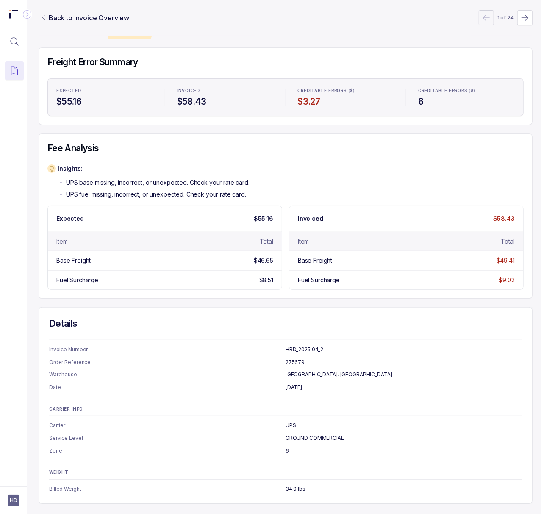
scroll to position [73, 2]
click at [297, 383] on p "[DATE]" at bounding box center [403, 387] width 236 height 8
click at [290, 484] on p "34.0 lbs" at bounding box center [403, 488] width 236 height 8
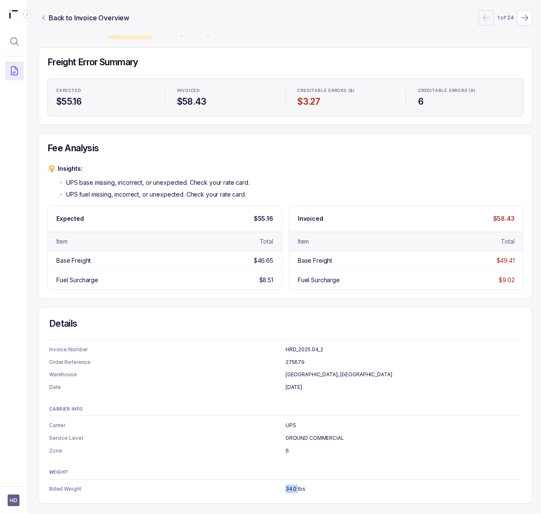
click at [290, 484] on p "34.0 lbs" at bounding box center [403, 488] width 236 height 8
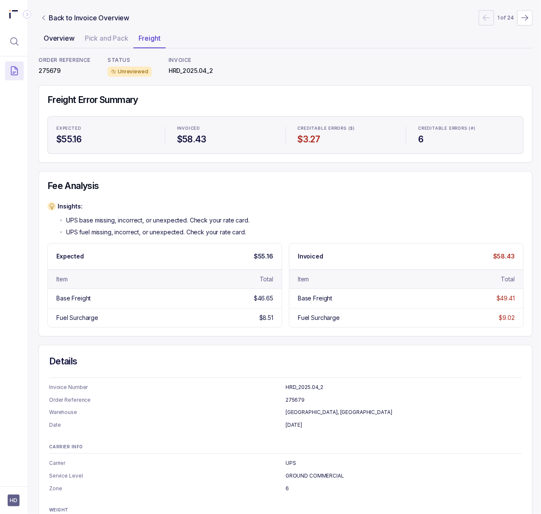
scroll to position [0, 2]
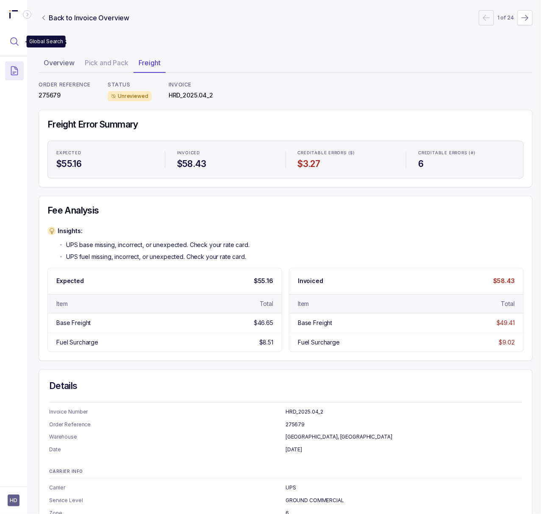
click at [18, 37] on icon "Menu Icon Button MagnifyingGlassIcon" at bounding box center [14, 41] width 10 height 10
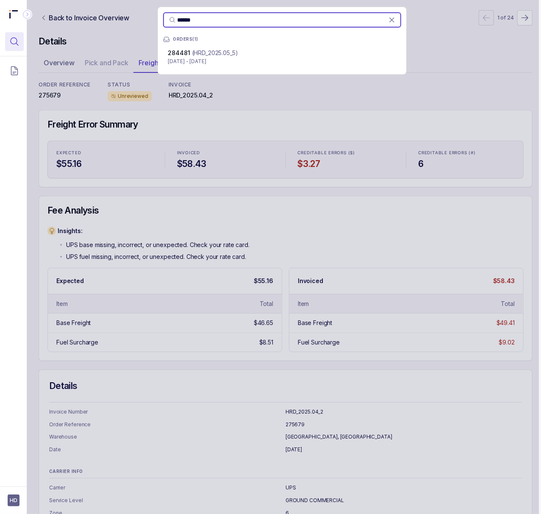
type input "******"
click at [220, 56] on p "(HRD_2025.05_5)" at bounding box center [215, 53] width 46 height 8
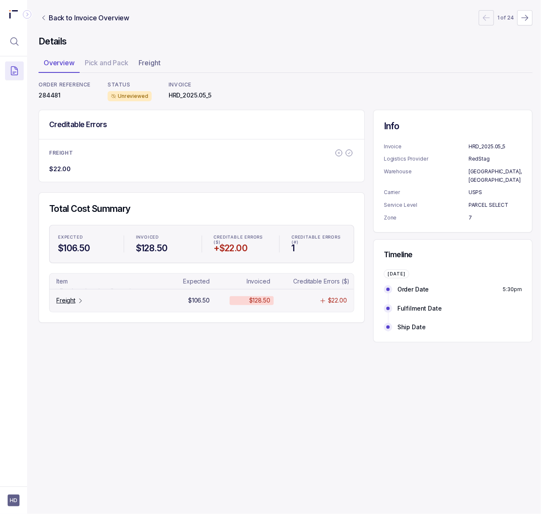
click at [80, 302] on icon "Table Cell-link 0" at bounding box center [80, 300] width 7 height 7
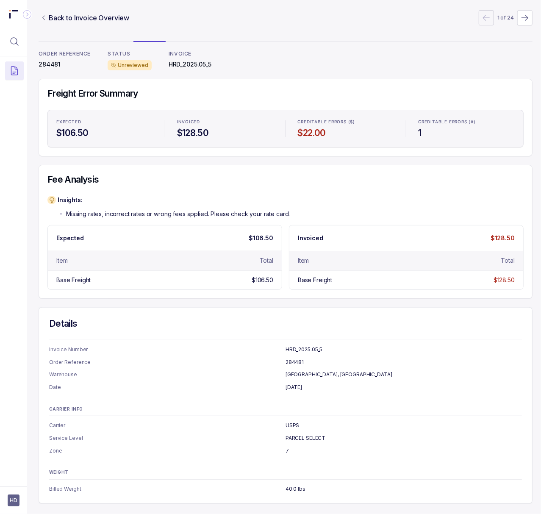
scroll to position [41, 2]
click at [296, 383] on p "[DATE]" at bounding box center [403, 387] width 236 height 8
click at [286, 484] on p "40.0 lbs" at bounding box center [403, 488] width 236 height 8
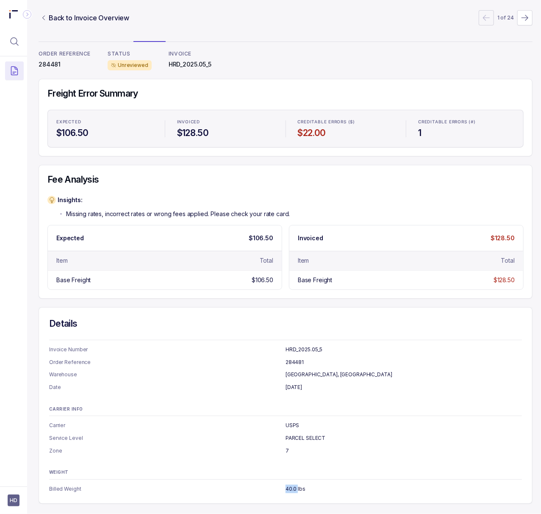
click at [286, 484] on p "40.0 lbs" at bounding box center [403, 488] width 236 height 8
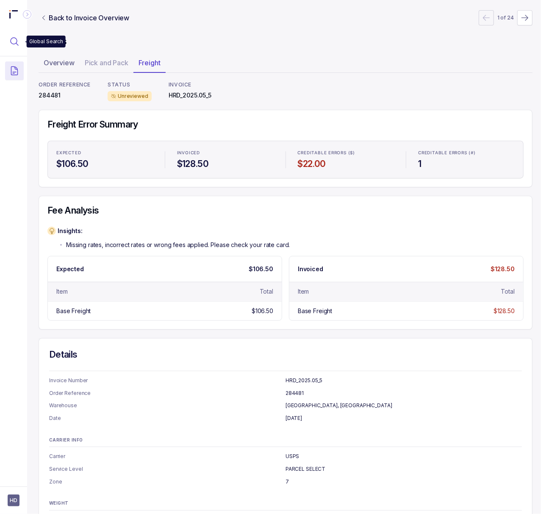
click at [12, 40] on icon "Menu Icon Button MagnifyingGlassIcon" at bounding box center [14, 41] width 10 height 10
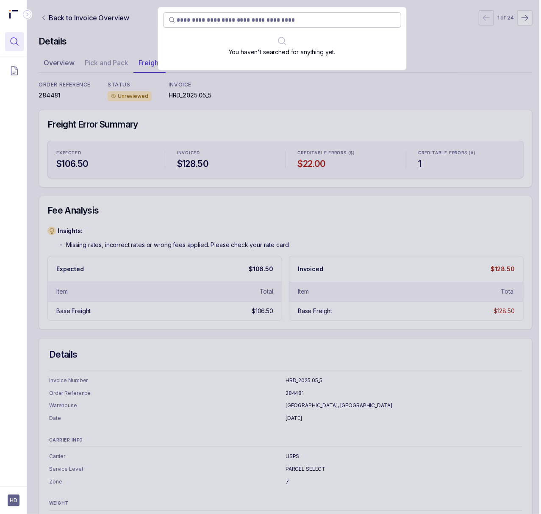
click at [276, 19] on input "search" at bounding box center [286, 20] width 218 height 8
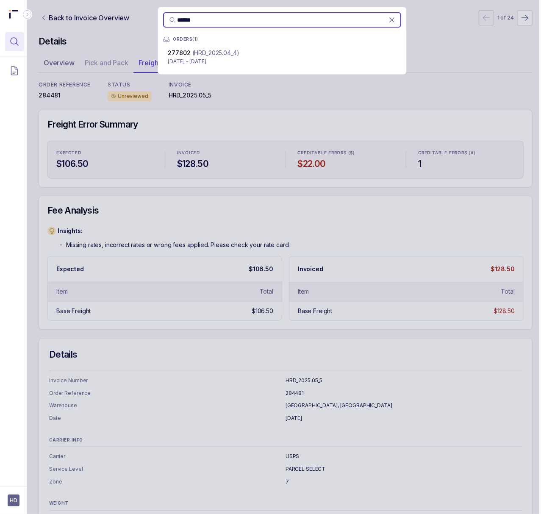
type input "******"
click at [263, 56] on div "277802 (HRD_2025.04_4)" at bounding box center [282, 53] width 228 height 8
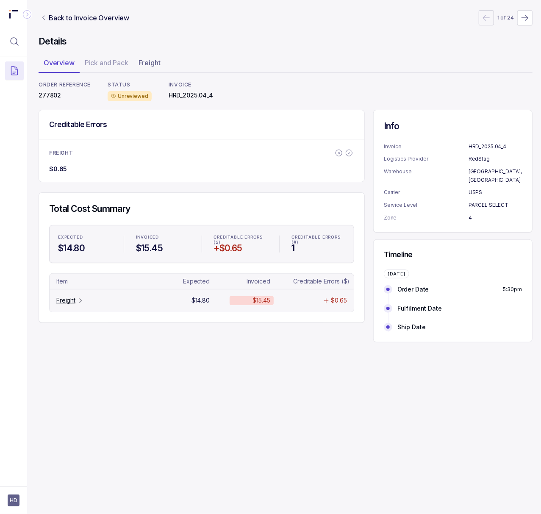
click at [66, 302] on p "Freight" at bounding box center [65, 300] width 19 height 8
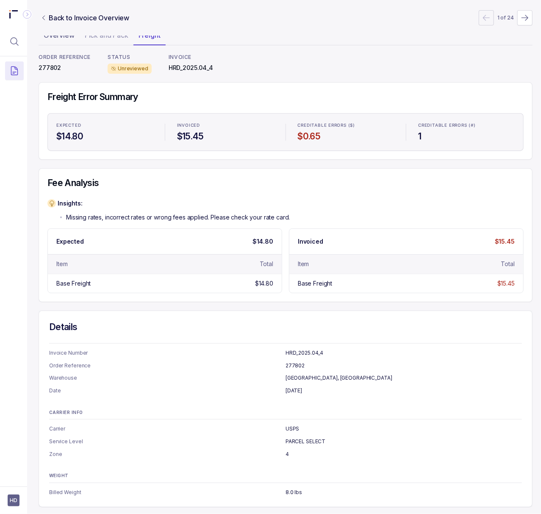
scroll to position [41, 2]
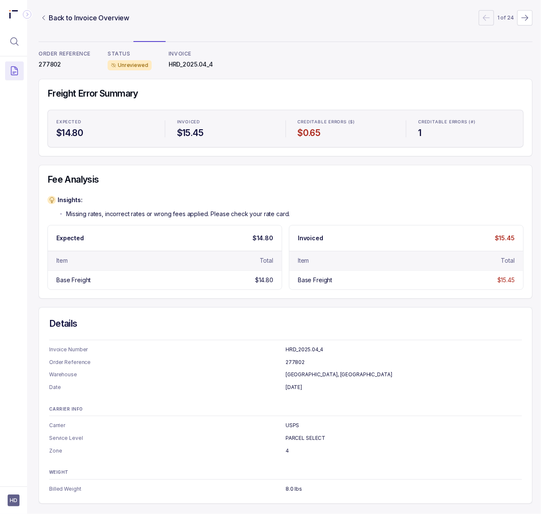
click at [292, 383] on p "[DATE]" at bounding box center [403, 387] width 236 height 8
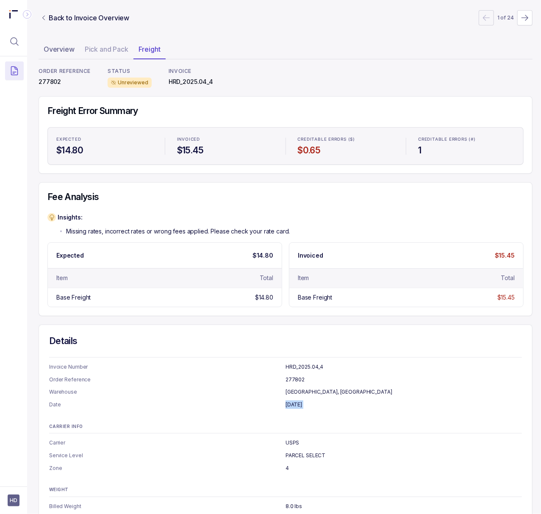
scroll to position [0, 2]
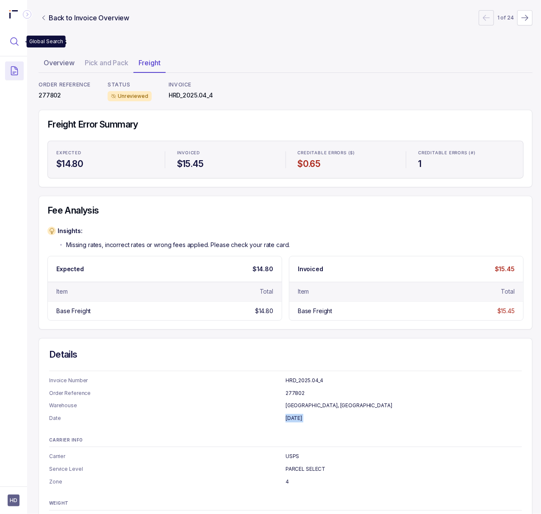
click at [10, 44] on icon "Menu Icon Button MagnifyingGlassIcon" at bounding box center [14, 41] width 10 height 10
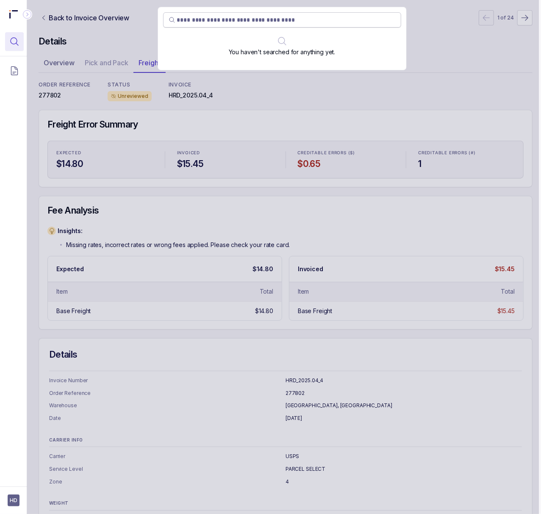
click at [251, 19] on input "search" at bounding box center [286, 20] width 218 height 8
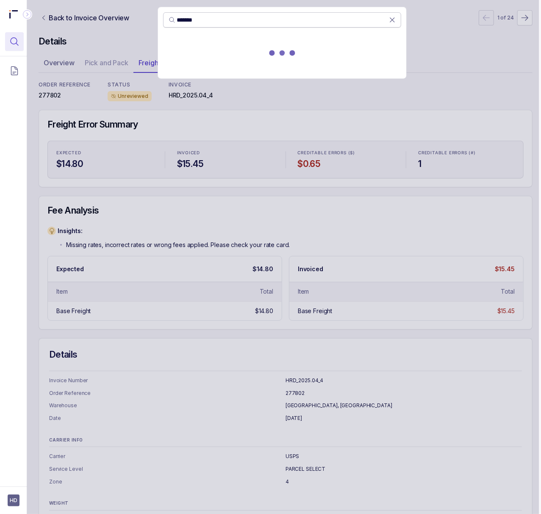
click at [182, 19] on input "*******" at bounding box center [283, 20] width 212 height 8
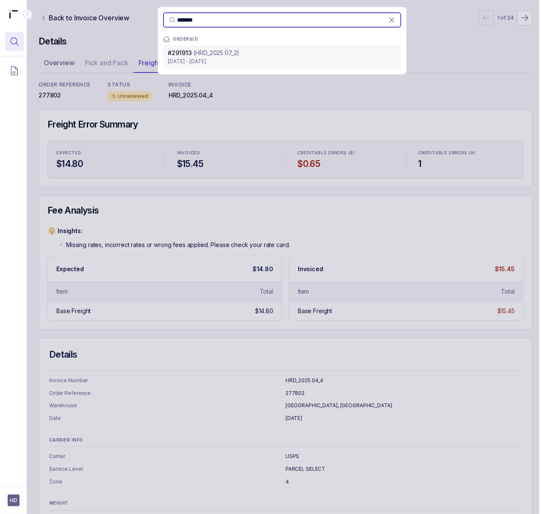
type input "*******"
click at [214, 56] on div "#291913 (HRD_2025.07_2) [DATE] - [DATE]" at bounding box center [282, 57] width 238 height 24
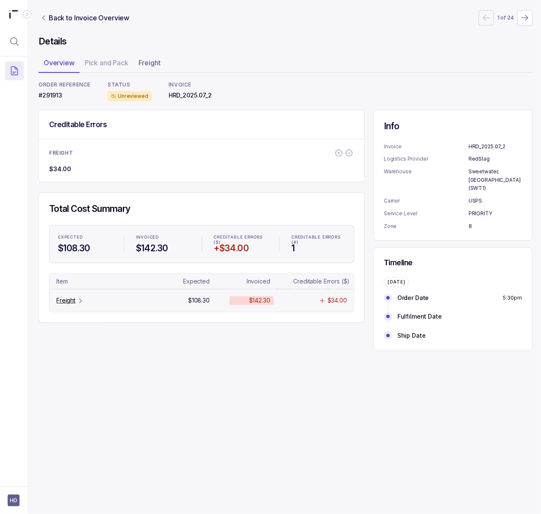
click at [71, 302] on p "Freight" at bounding box center [65, 300] width 19 height 8
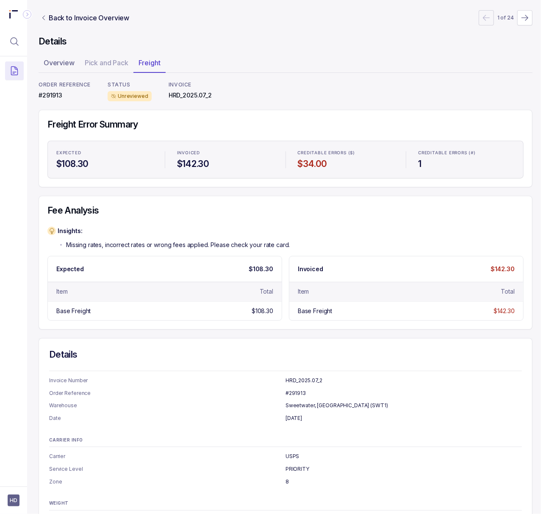
scroll to position [41, 2]
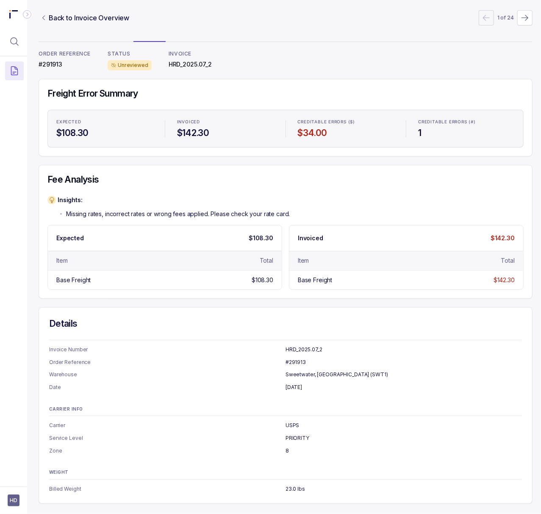
click at [301, 383] on p "[DATE]" at bounding box center [403, 387] width 236 height 8
click at [290, 484] on p "23.0 lbs" at bounding box center [403, 488] width 236 height 8
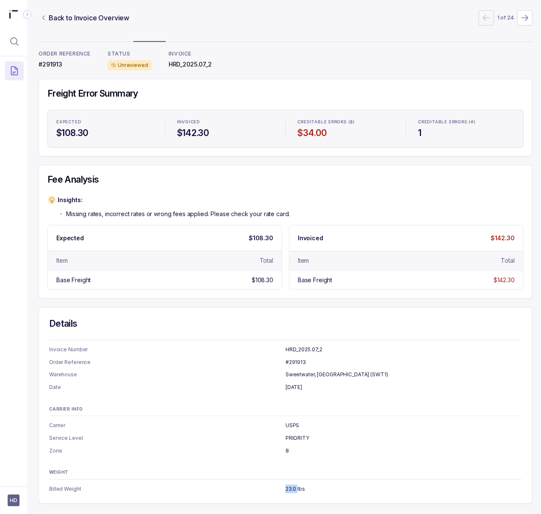
click at [290, 484] on p "23.0 lbs" at bounding box center [403, 488] width 236 height 8
click at [285, 446] on p "8" at bounding box center [403, 450] width 236 height 8
click at [11, 43] on icon "Menu Icon Button MagnifyingGlassIcon" at bounding box center [14, 41] width 10 height 10
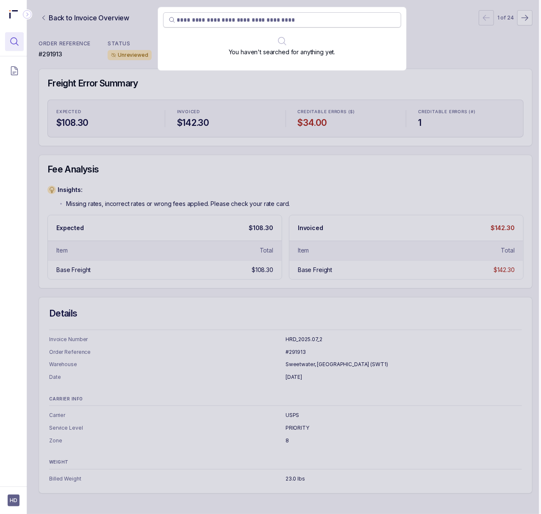
click at [226, 20] on input "search" at bounding box center [286, 20] width 218 height 8
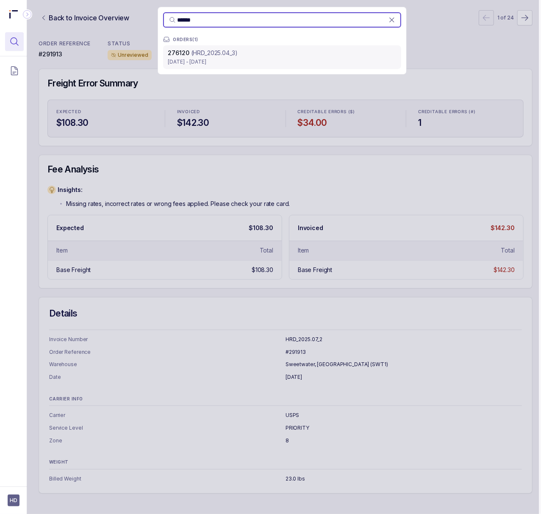
type input "******"
click at [222, 66] on div "276120 (HRD_2025.04_3) [DATE] - [DATE]" at bounding box center [282, 57] width 238 height 24
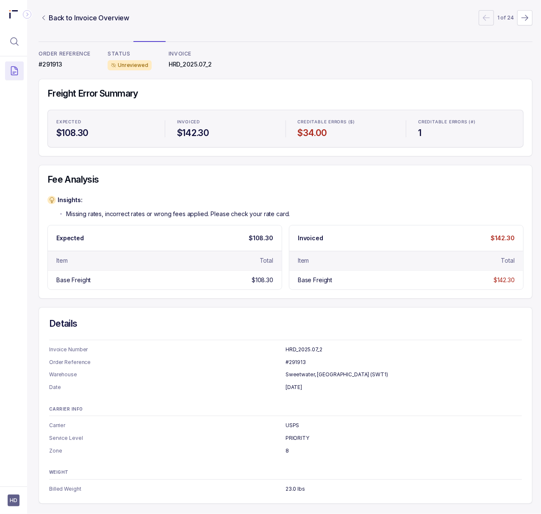
scroll to position [0, 2]
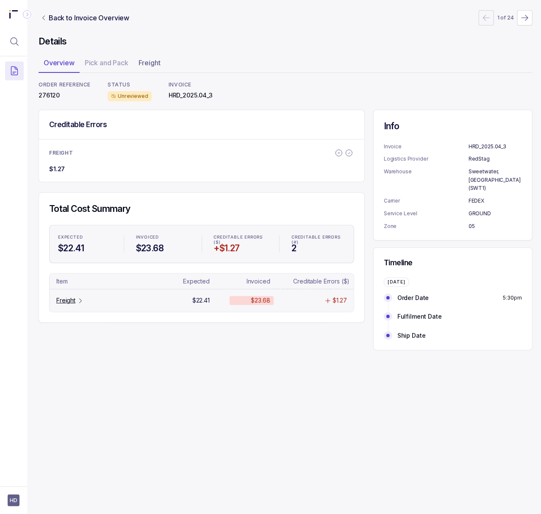
click at [77, 300] on icon "Table Cell-link 0" at bounding box center [80, 300] width 7 height 7
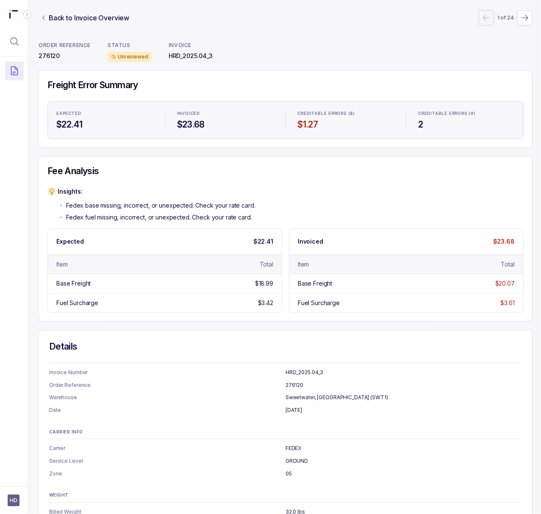
scroll to position [73, 2]
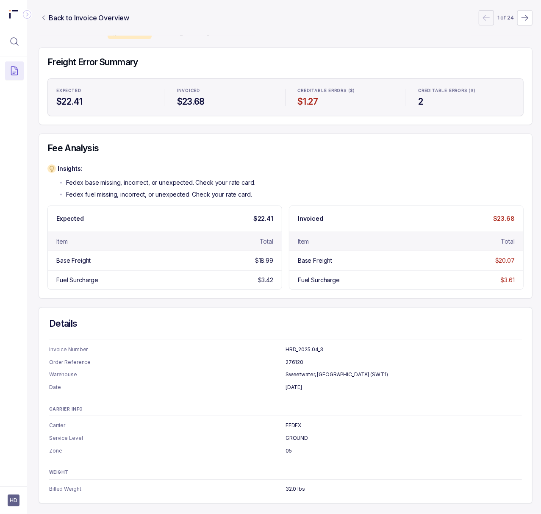
click at [299, 383] on p "[DATE]" at bounding box center [403, 387] width 236 height 8
click at [290, 484] on p "32.0 lbs" at bounding box center [403, 488] width 236 height 8
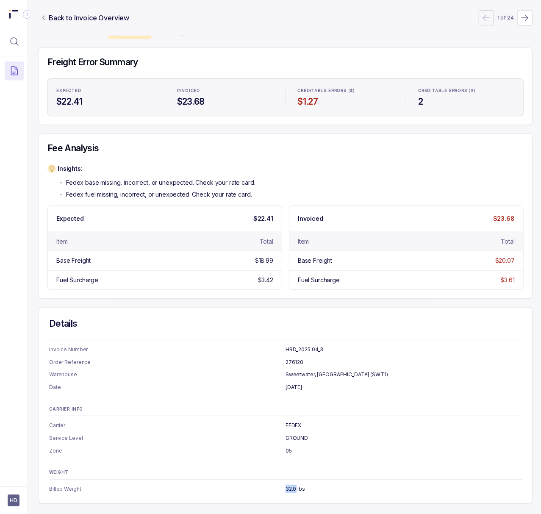
click at [290, 484] on p "32.0 lbs" at bounding box center [403, 488] width 236 height 8
click at [287, 446] on p "05" at bounding box center [403, 450] width 236 height 8
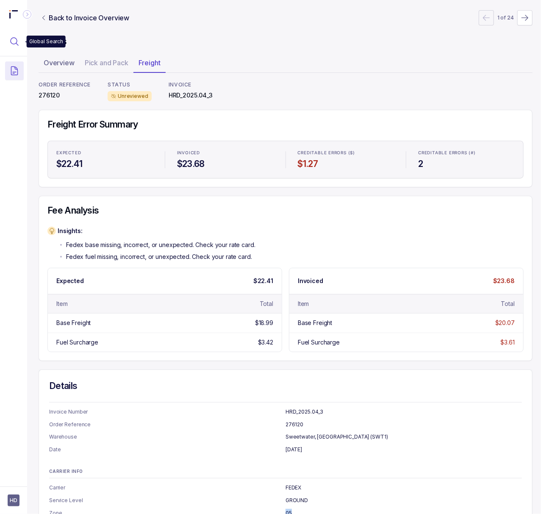
click at [17, 47] on button "Menu Icon Button MagnifyingGlassIcon" at bounding box center [14, 41] width 19 height 19
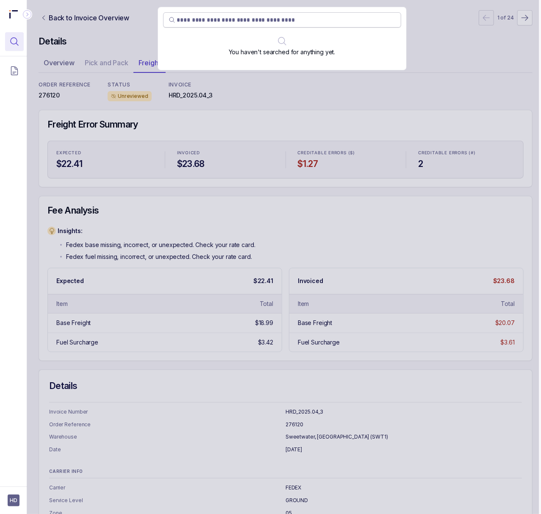
click at [204, 24] on input "search" at bounding box center [286, 20] width 218 height 8
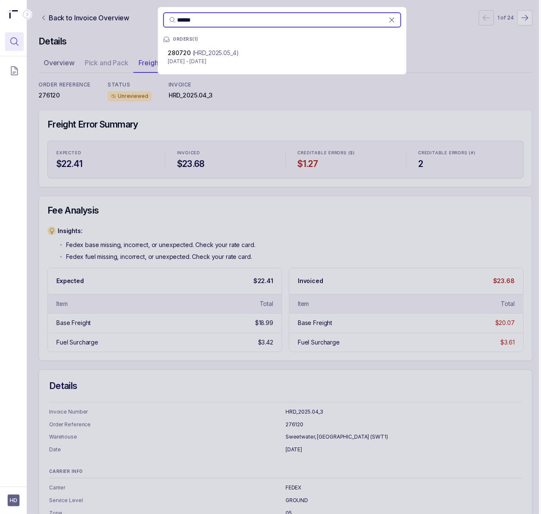
type input "******"
click at [210, 58] on p "[DATE] - [DATE]" at bounding box center [282, 61] width 228 height 8
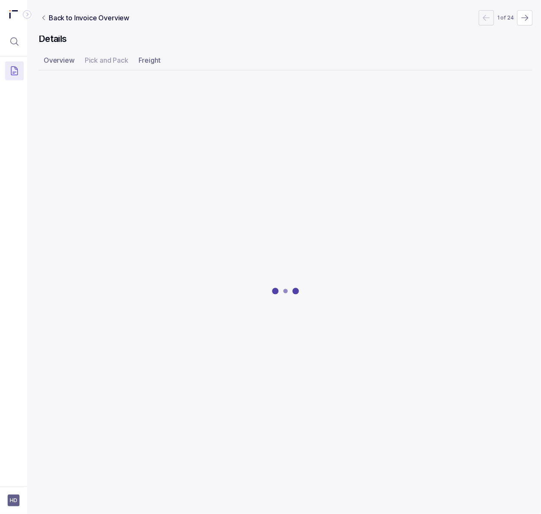
scroll to position [0, 2]
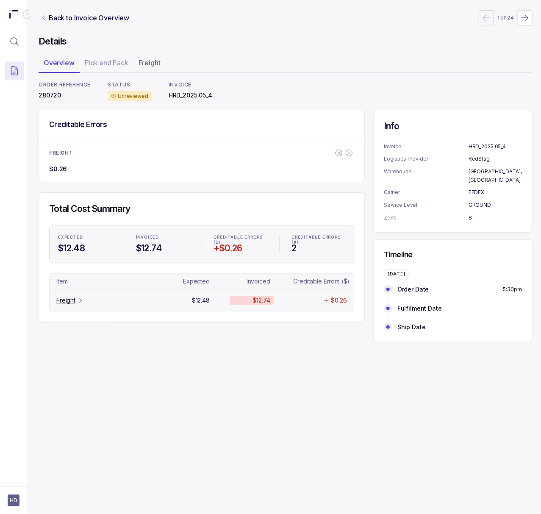
click at [77, 304] on icon "Table Cell-link 0" at bounding box center [80, 300] width 7 height 7
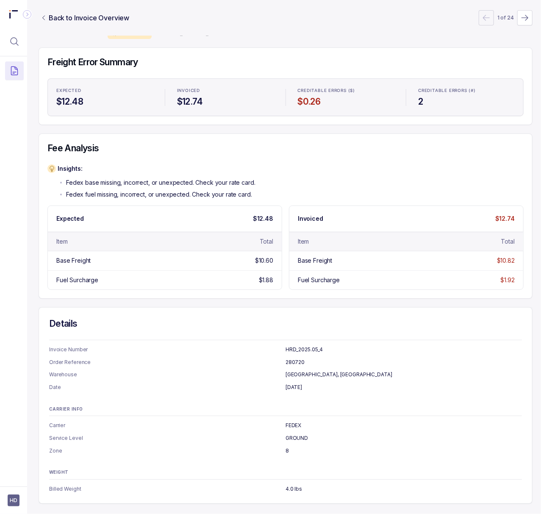
scroll to position [73, 2]
click at [293, 383] on p "[DATE]" at bounding box center [403, 387] width 236 height 8
click at [17, 40] on icon "Menu Icon Button MagnifyingGlassIcon" at bounding box center [15, 42] width 8 height 8
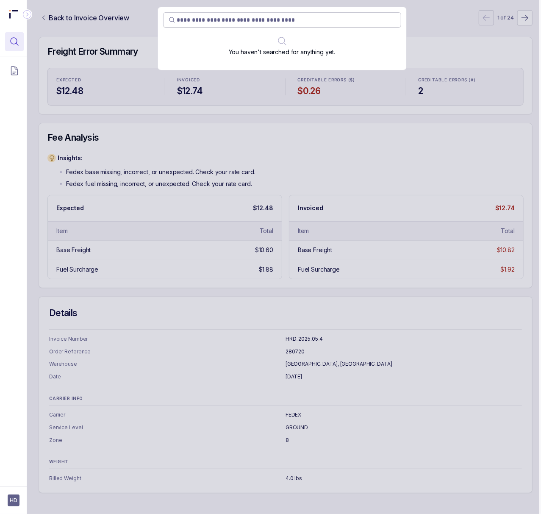
click at [266, 20] on input "search" at bounding box center [286, 20] width 218 height 8
type input "******"
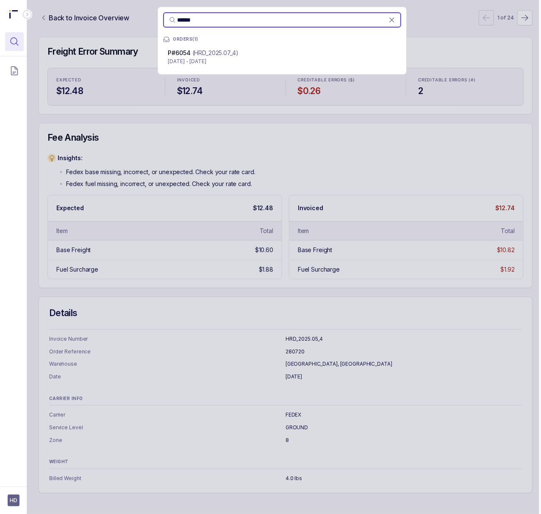
click at [267, 56] on div "P#6054 (HRD_2025.07_4)" at bounding box center [282, 53] width 228 height 8
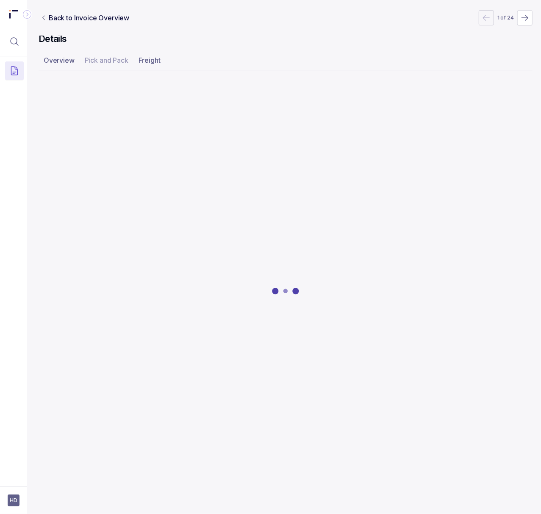
scroll to position [0, 2]
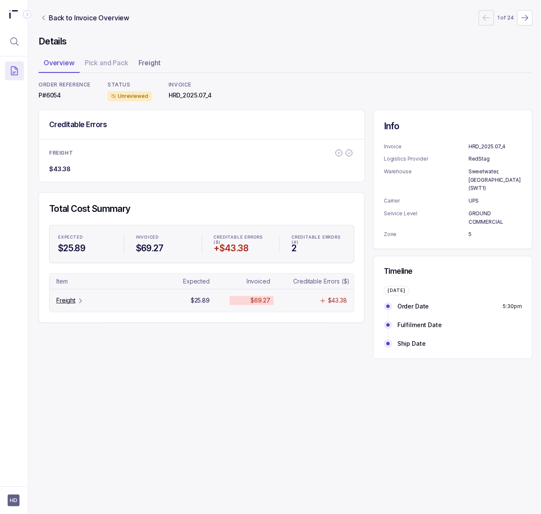
click at [74, 302] on p "Freight" at bounding box center [65, 300] width 19 height 8
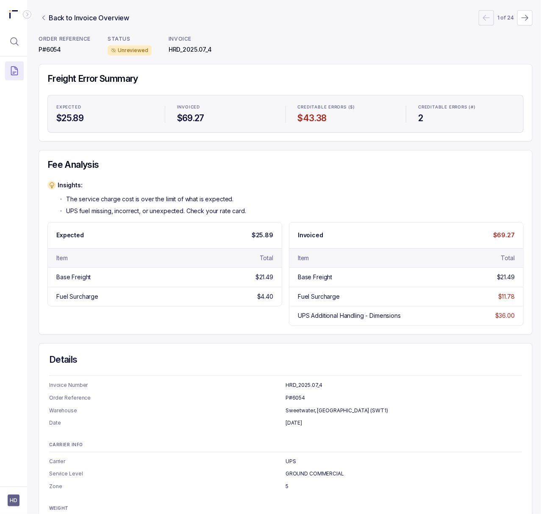
scroll to position [92, 2]
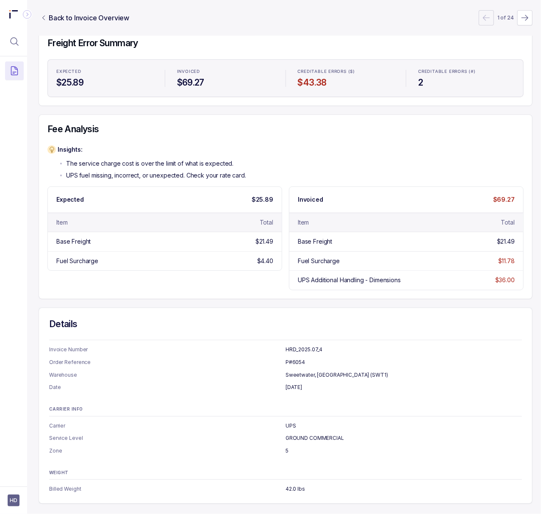
click at [291, 383] on p "[DATE]" at bounding box center [403, 387] width 236 height 8
click at [290, 484] on p "42.0 lbs" at bounding box center [403, 488] width 236 height 8
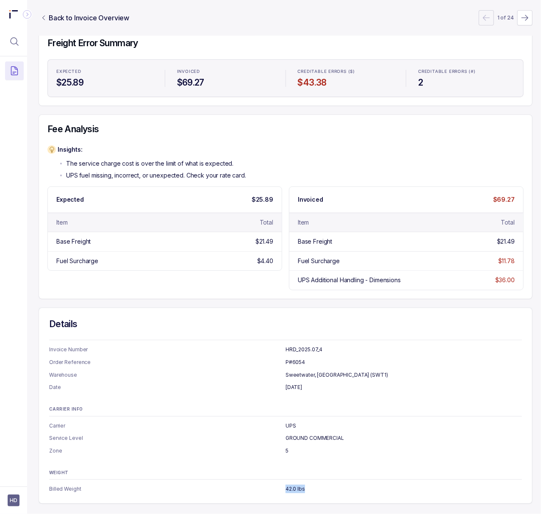
click at [290, 484] on p "42.0 lbs" at bounding box center [403, 488] width 236 height 8
drag, startPoint x: 14, startPoint y: 41, endPoint x: 34, endPoint y: 42, distance: 20.3
click at [14, 41] on icon "Menu Icon Button MagnifyingGlassIcon" at bounding box center [14, 41] width 10 height 10
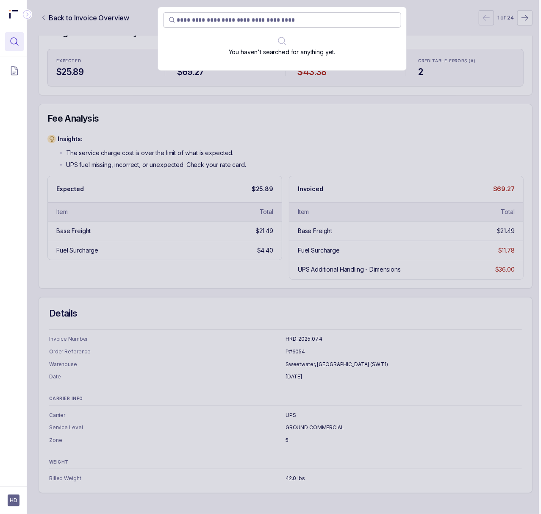
click at [217, 21] on input "search" at bounding box center [286, 20] width 218 height 8
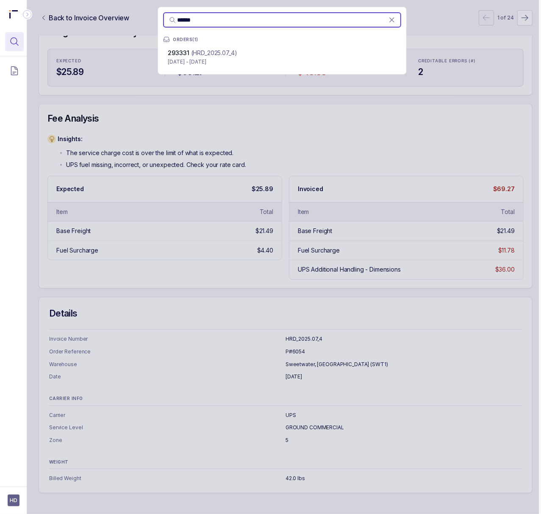
type input "******"
click at [216, 63] on p "[DATE] - [DATE]" at bounding box center [282, 62] width 228 height 8
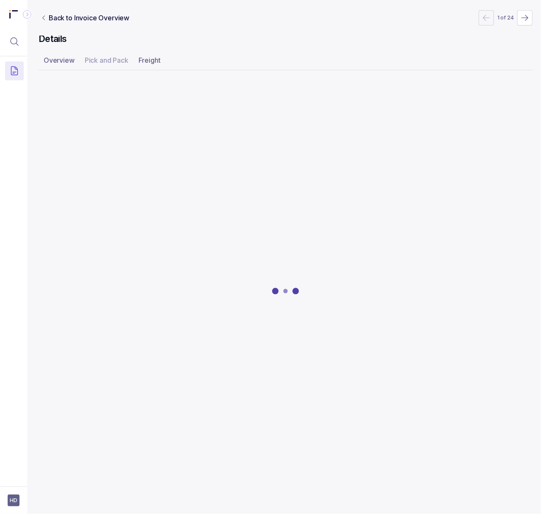
scroll to position [0, 2]
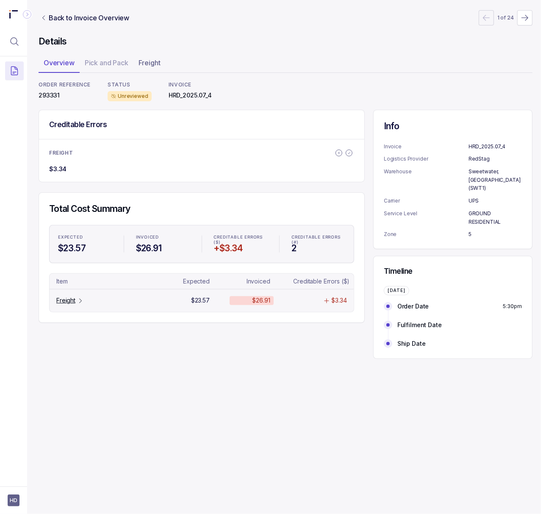
click at [75, 304] on p "Freight" at bounding box center [65, 300] width 19 height 8
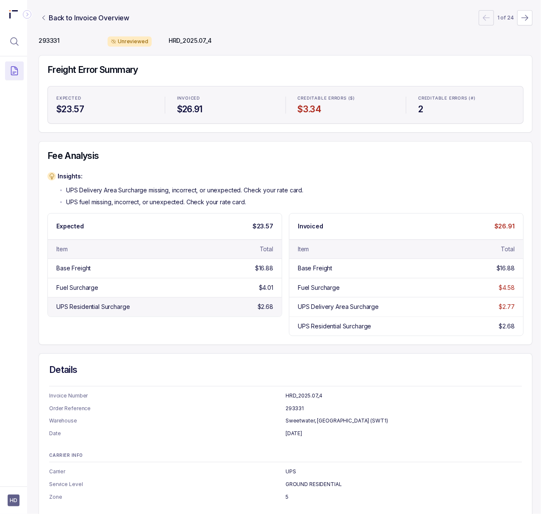
scroll to position [112, 2]
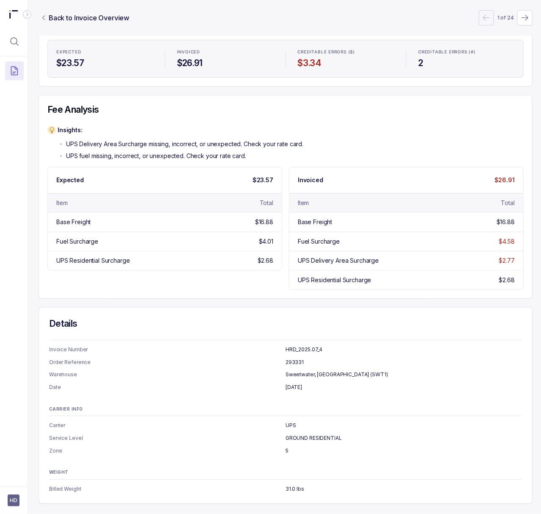
click at [293, 383] on p "[DATE]" at bounding box center [403, 387] width 236 height 8
click at [288, 484] on p "31.0 lbs" at bounding box center [403, 488] width 236 height 8
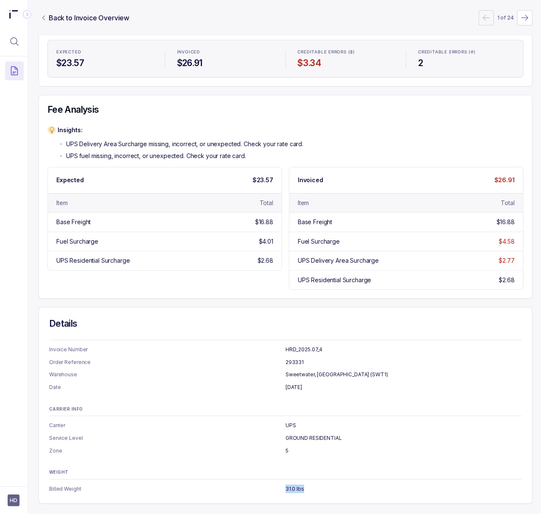
click at [288, 484] on p "31.0 lbs" at bounding box center [403, 488] width 236 height 8
click at [287, 446] on p "5" at bounding box center [403, 450] width 236 height 8
click at [5, 502] on aside "HD" at bounding box center [13, 500] width 27 height 28
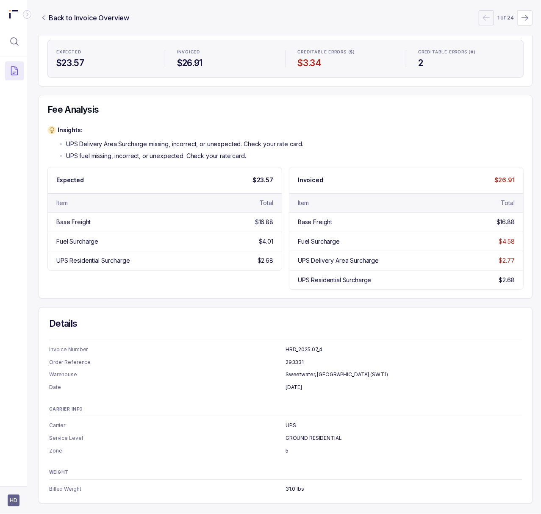
click at [11, 498] on span "HD" at bounding box center [14, 500] width 12 height 12
click at [25, 485] on p "Logout" at bounding box center [56, 481] width 70 height 8
